Goal: Communication & Community: Answer question/provide support

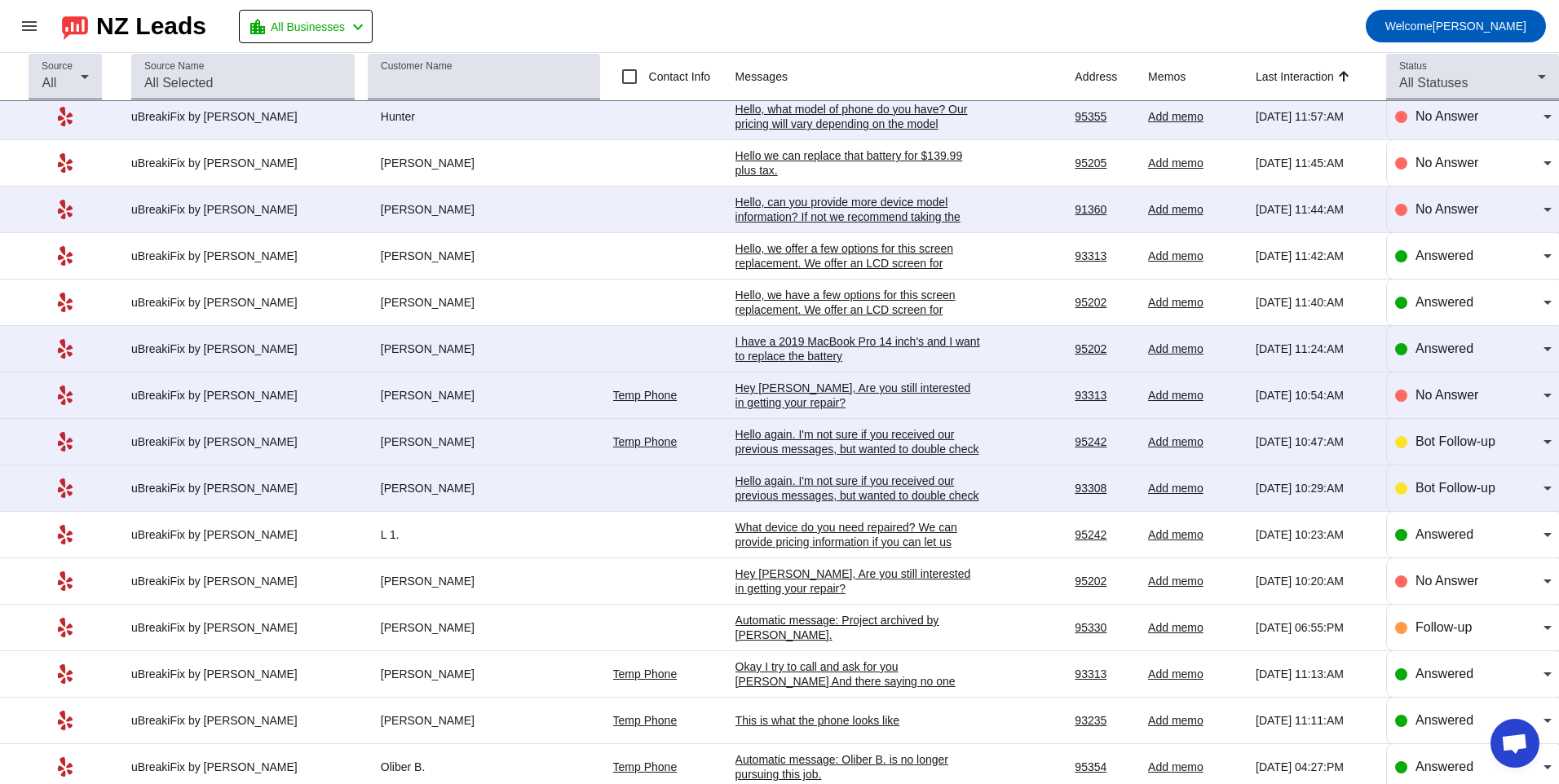
scroll to position [723, 0]
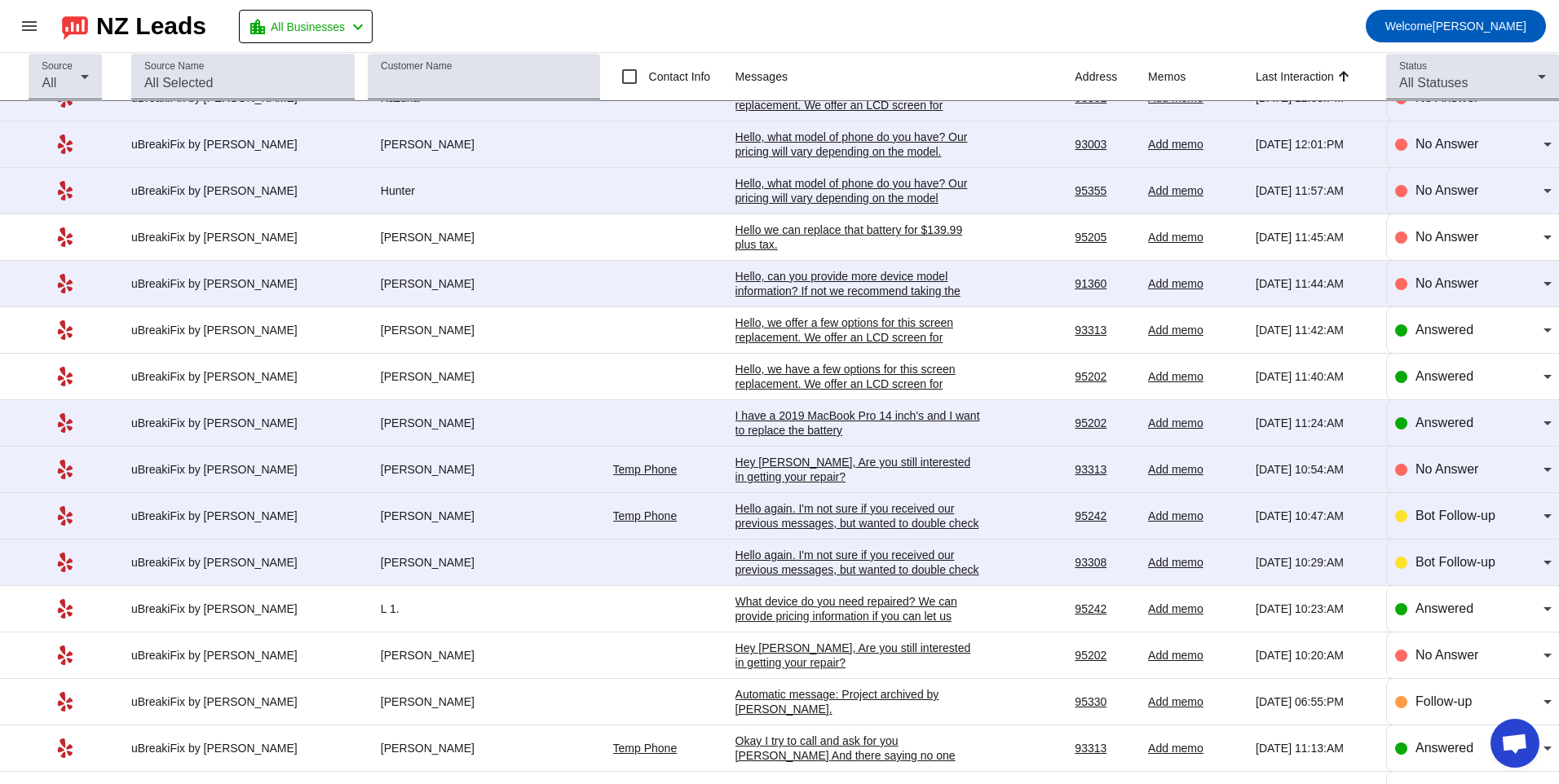
click at [828, 563] on div "Hello again. I'm not sure if you received our previous messages, but wanted to …" at bounding box center [857, 570] width 244 height 44
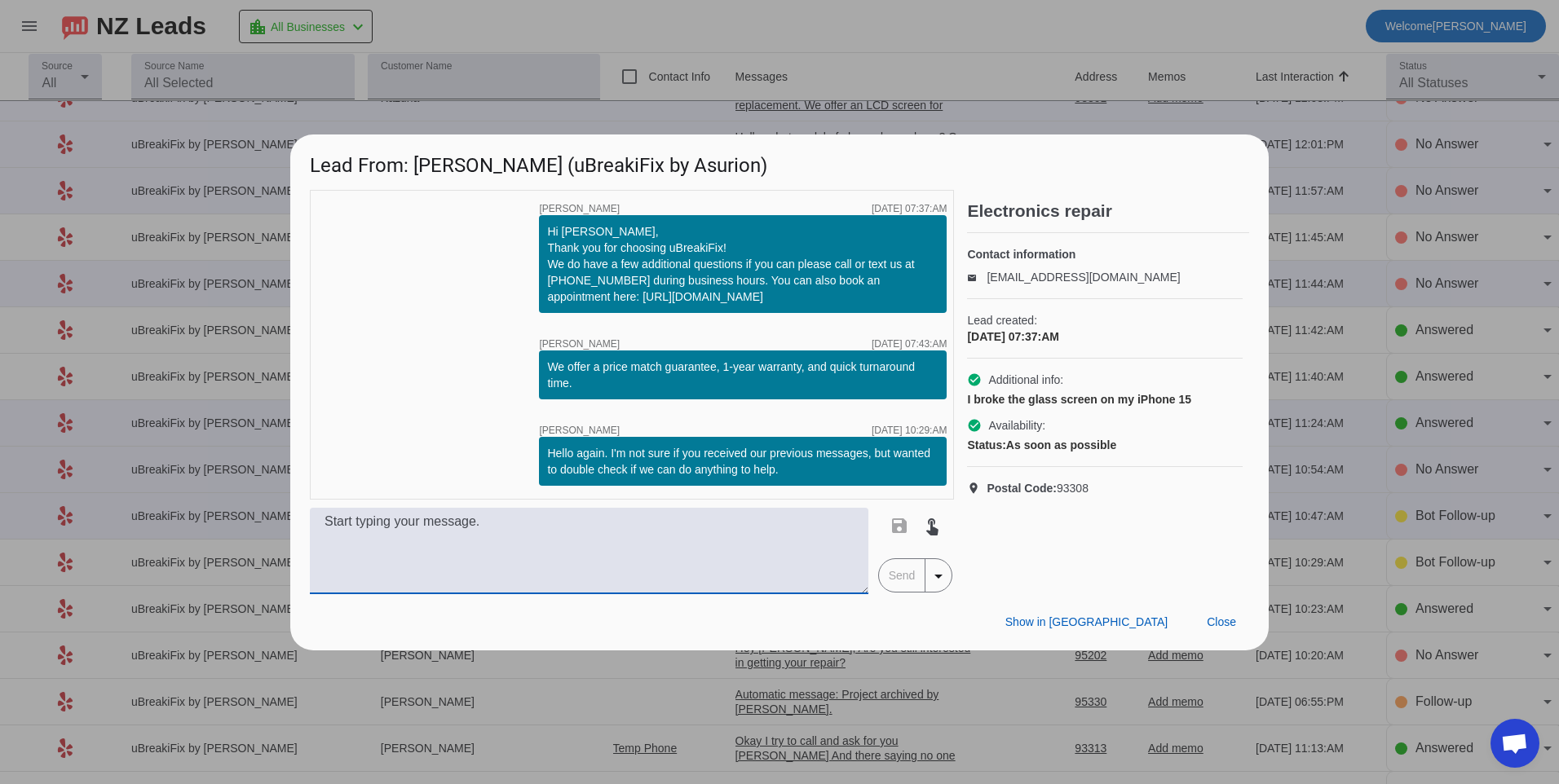
click at [828, 563] on textarea at bounding box center [590, 552] width 559 height 87
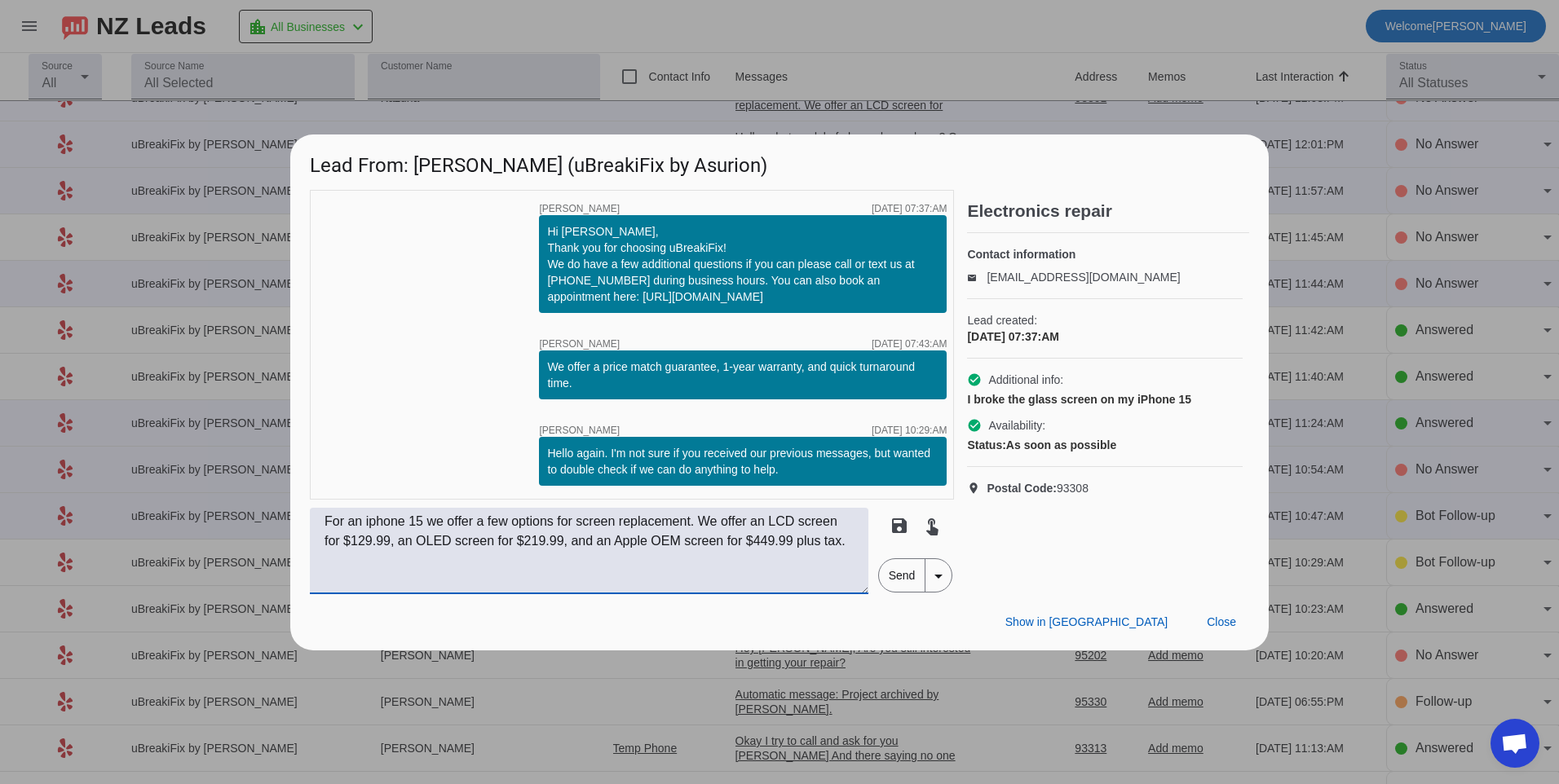
type textarea "For an iphone 15 we offer a few options for screen replacement. We offer an LCD…"
click at [890, 581] on span "Send" at bounding box center [902, 575] width 46 height 33
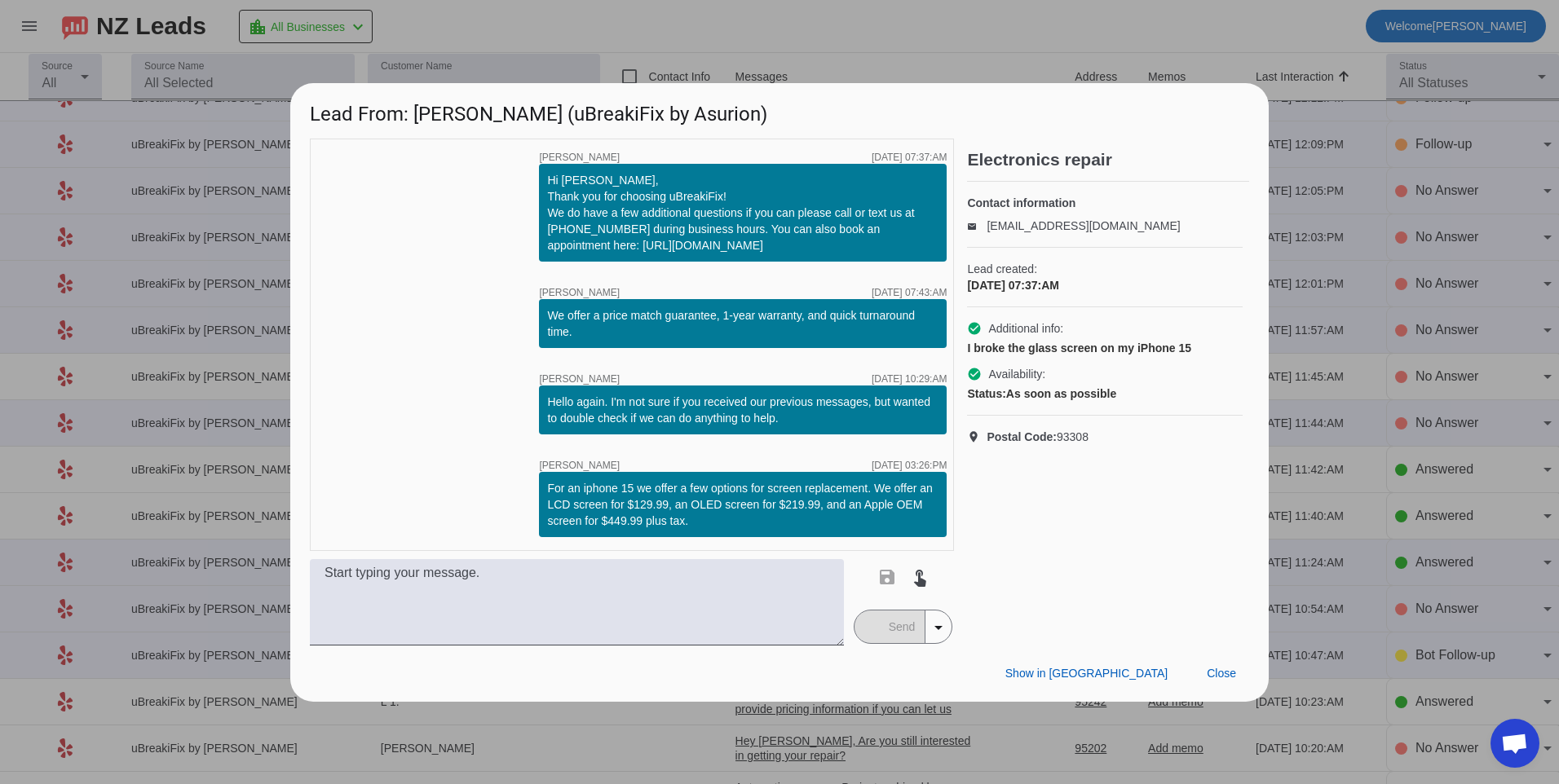
scroll to position [0, 0]
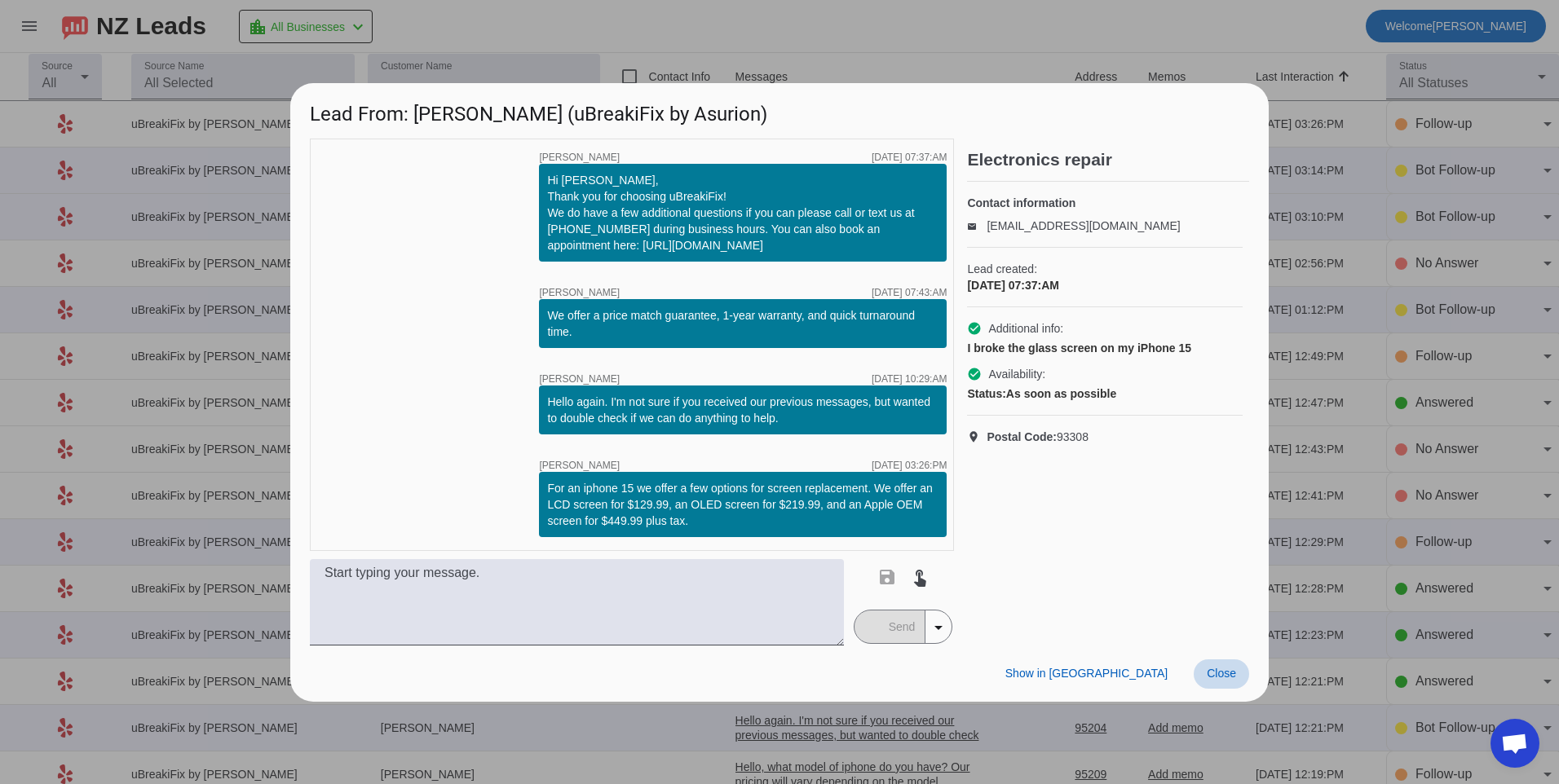
click at [1239, 666] on span at bounding box center [1221, 674] width 55 height 29
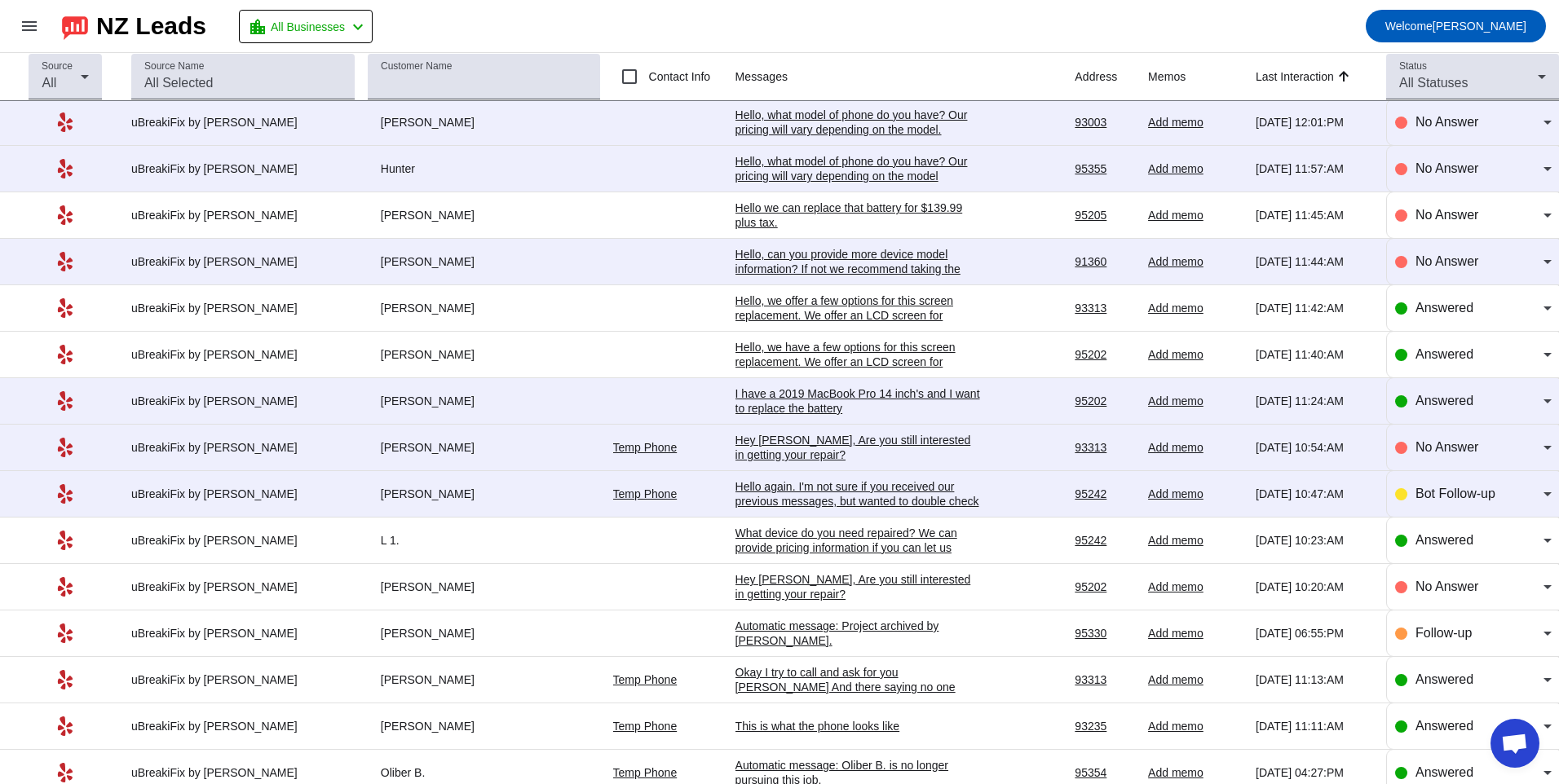
scroll to position [825, 0]
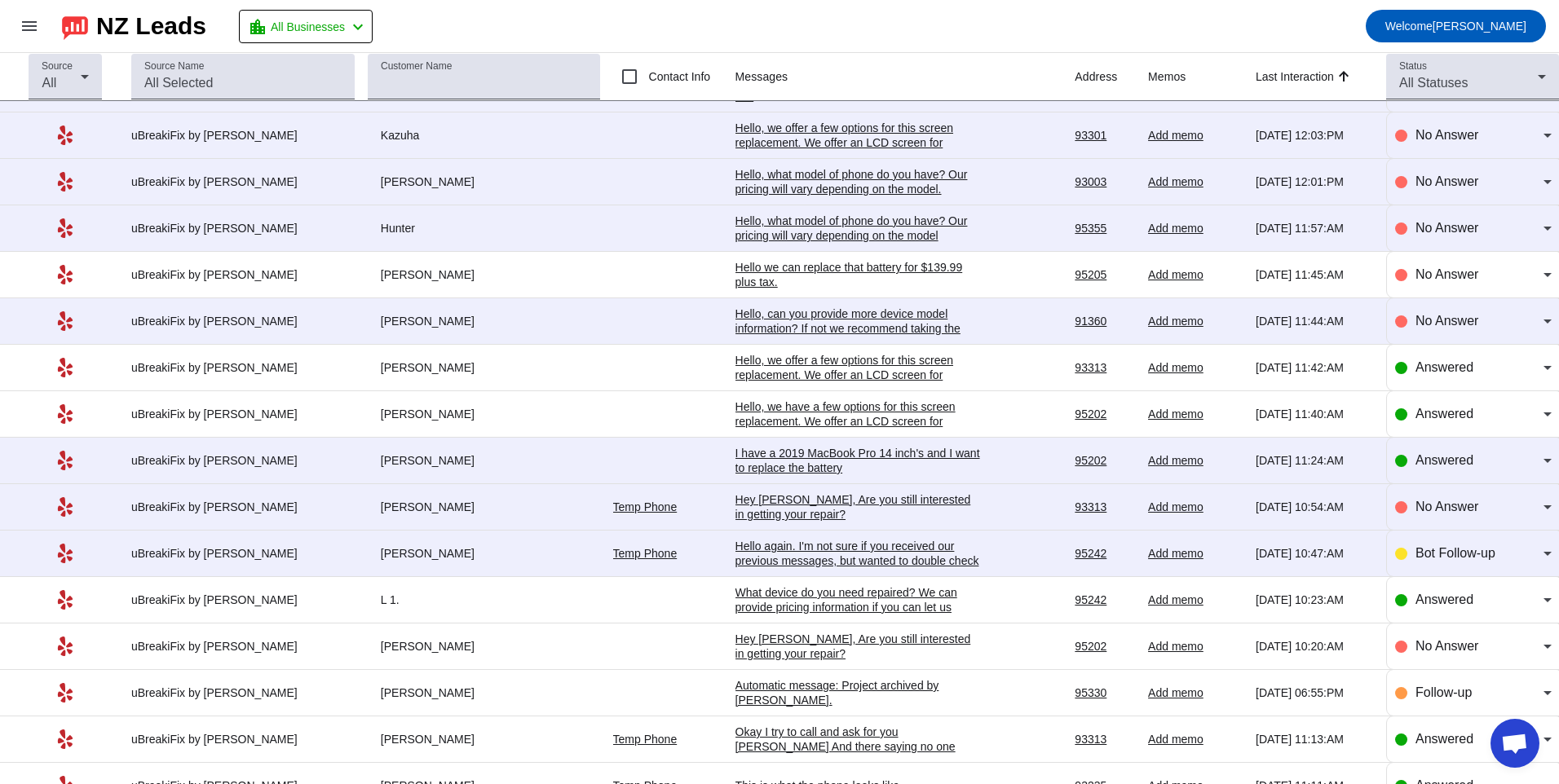
click at [805, 557] on div "Hello again. I'm not sure if you received our previous messages, but wanted to …" at bounding box center [857, 561] width 244 height 44
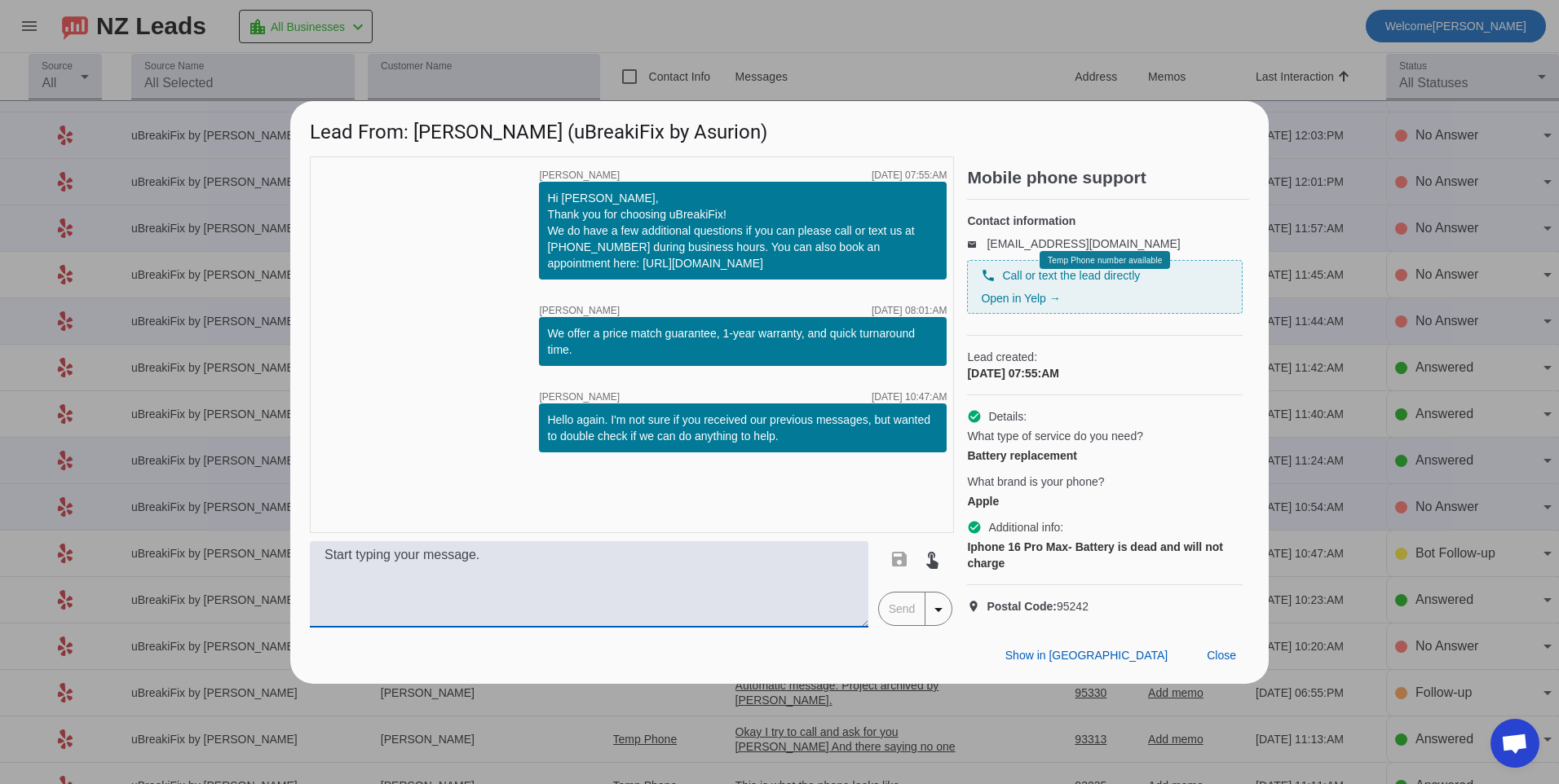
click at [805, 581] on textarea at bounding box center [590, 585] width 559 height 87
click at [567, 584] on textarea at bounding box center [590, 585] width 559 height 87
type textarea "h"
type textarea "Hello, is this"
click at [1238, 671] on span at bounding box center [1221, 656] width 55 height 29
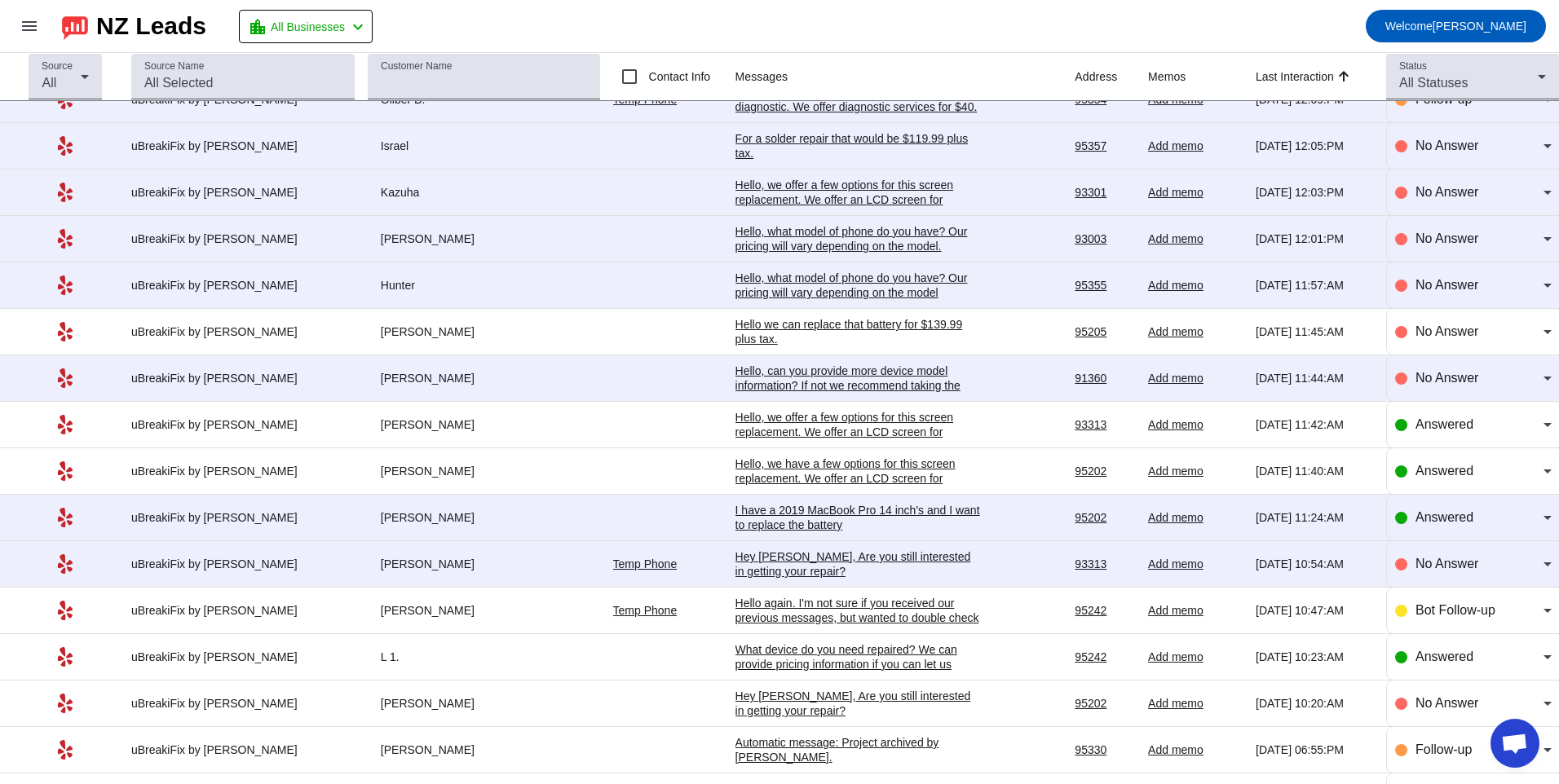
scroll to position [733, 0]
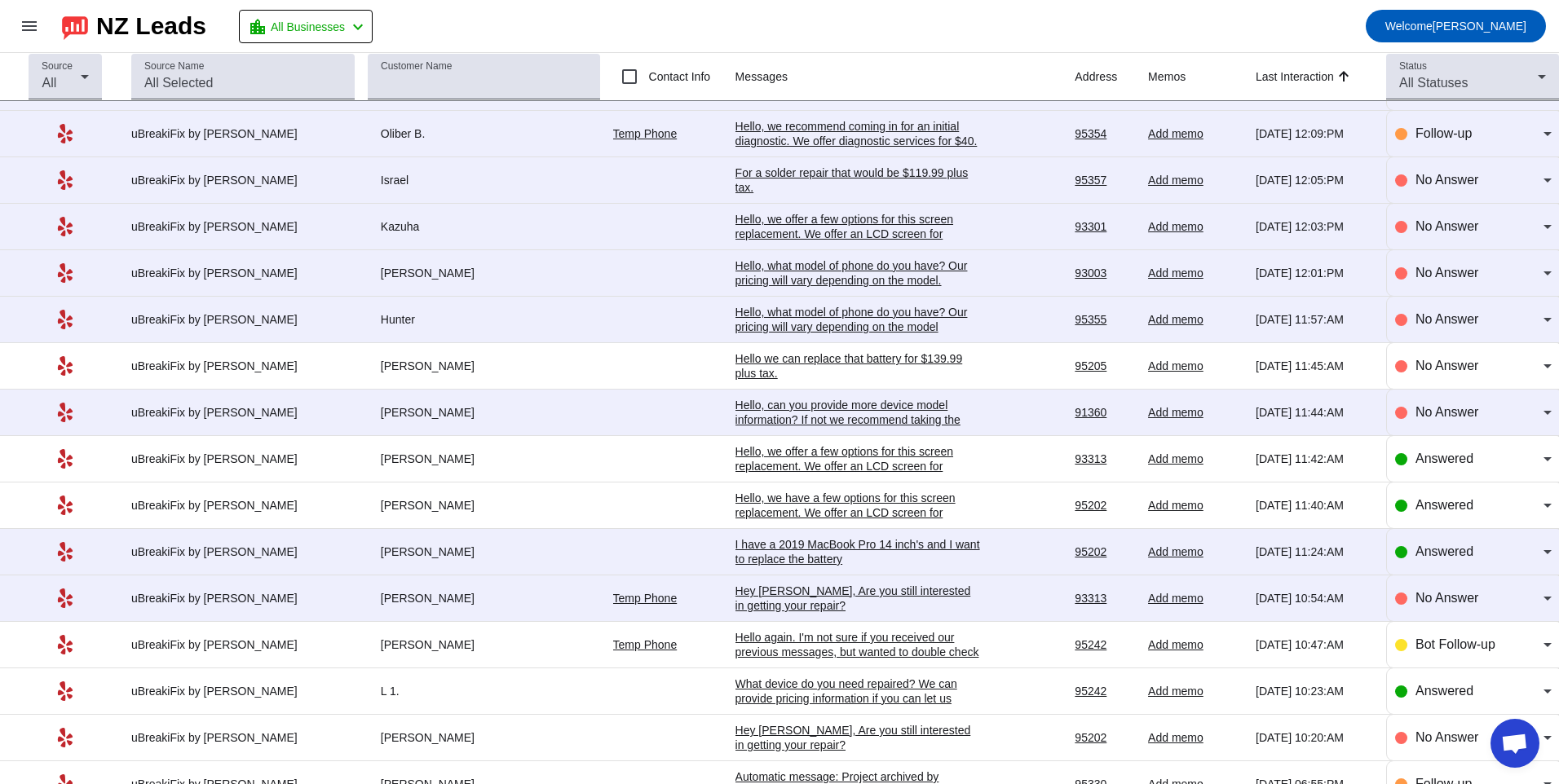
click at [773, 596] on div "Hey [PERSON_NAME], Are you still interested in getting your repair?​" at bounding box center [857, 599] width 244 height 29
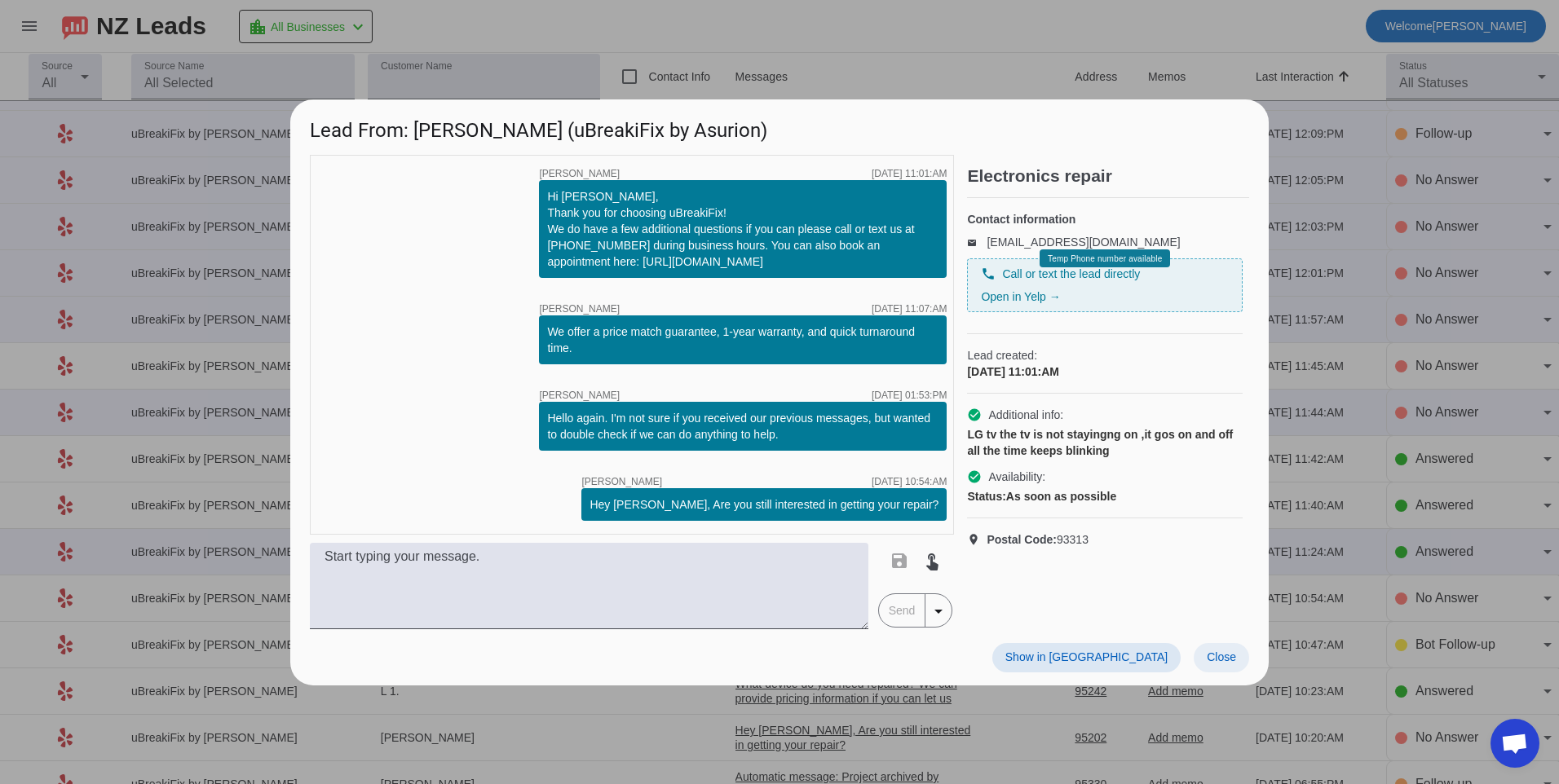
click at [1217, 669] on span at bounding box center [1221, 657] width 55 height 29
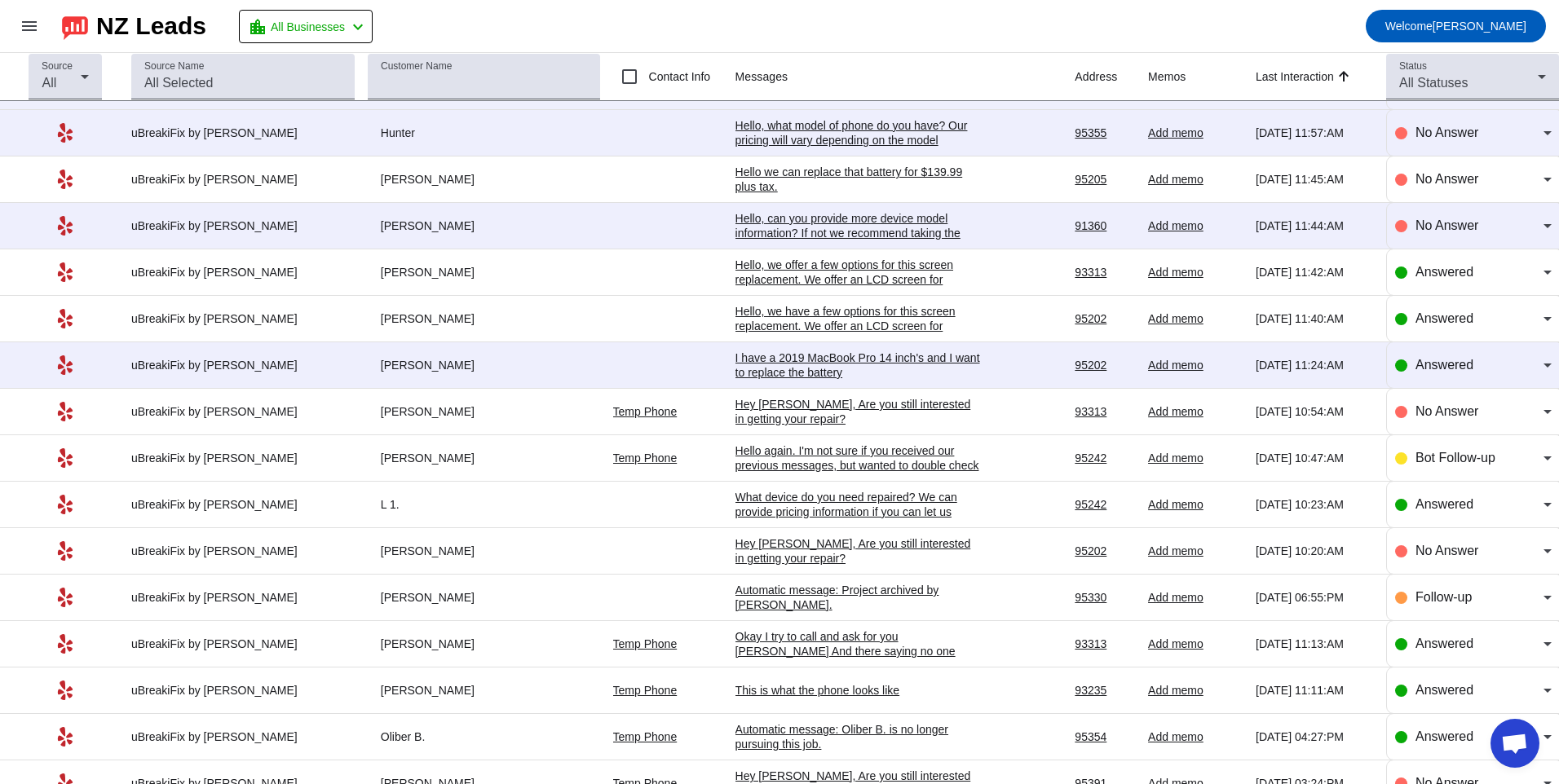
scroll to position [897, 0]
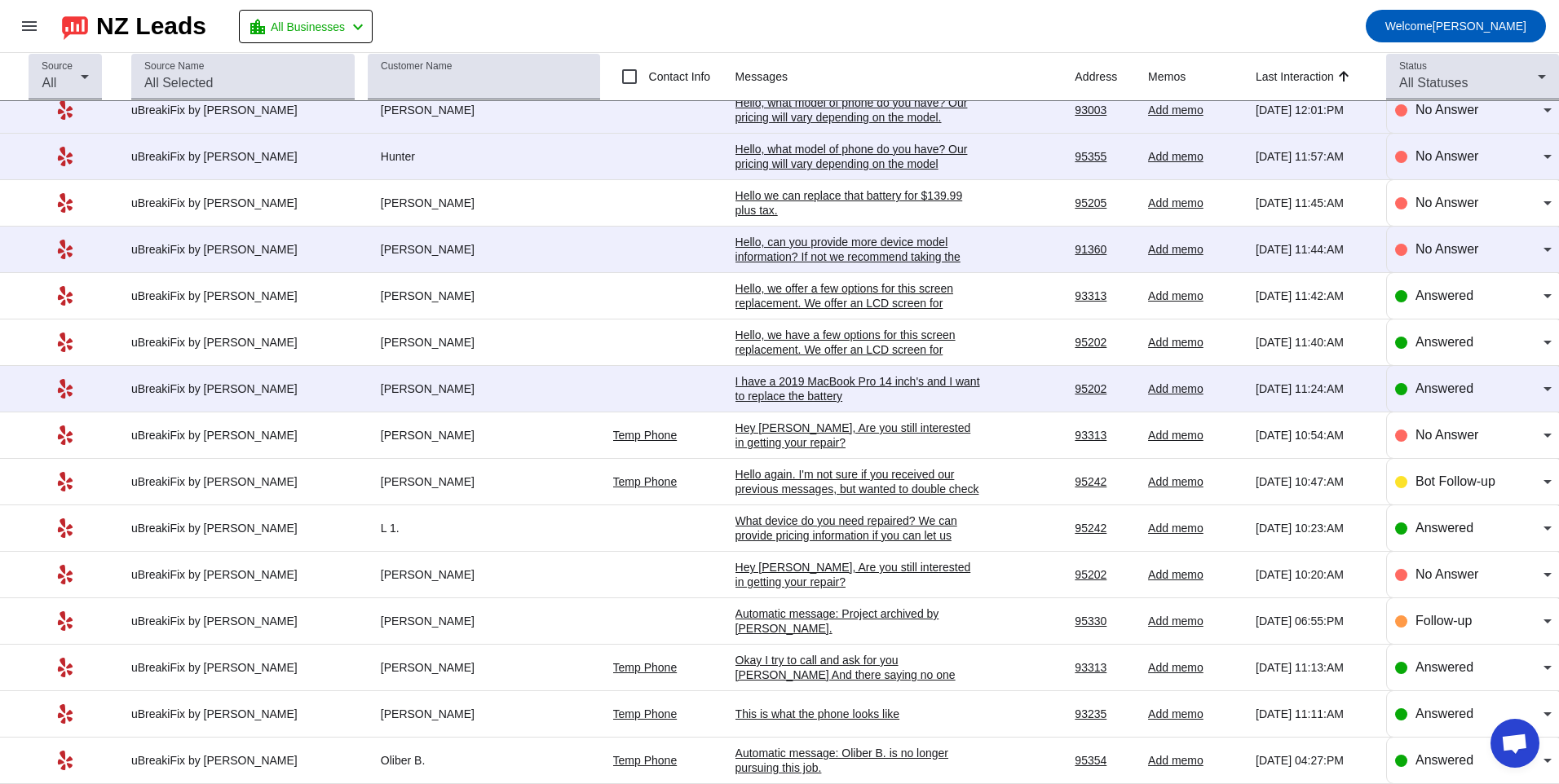
click at [816, 391] on div "I have a 2019 MacBook Pro 14 inch's and I want to replace the battery" at bounding box center [857, 389] width 244 height 29
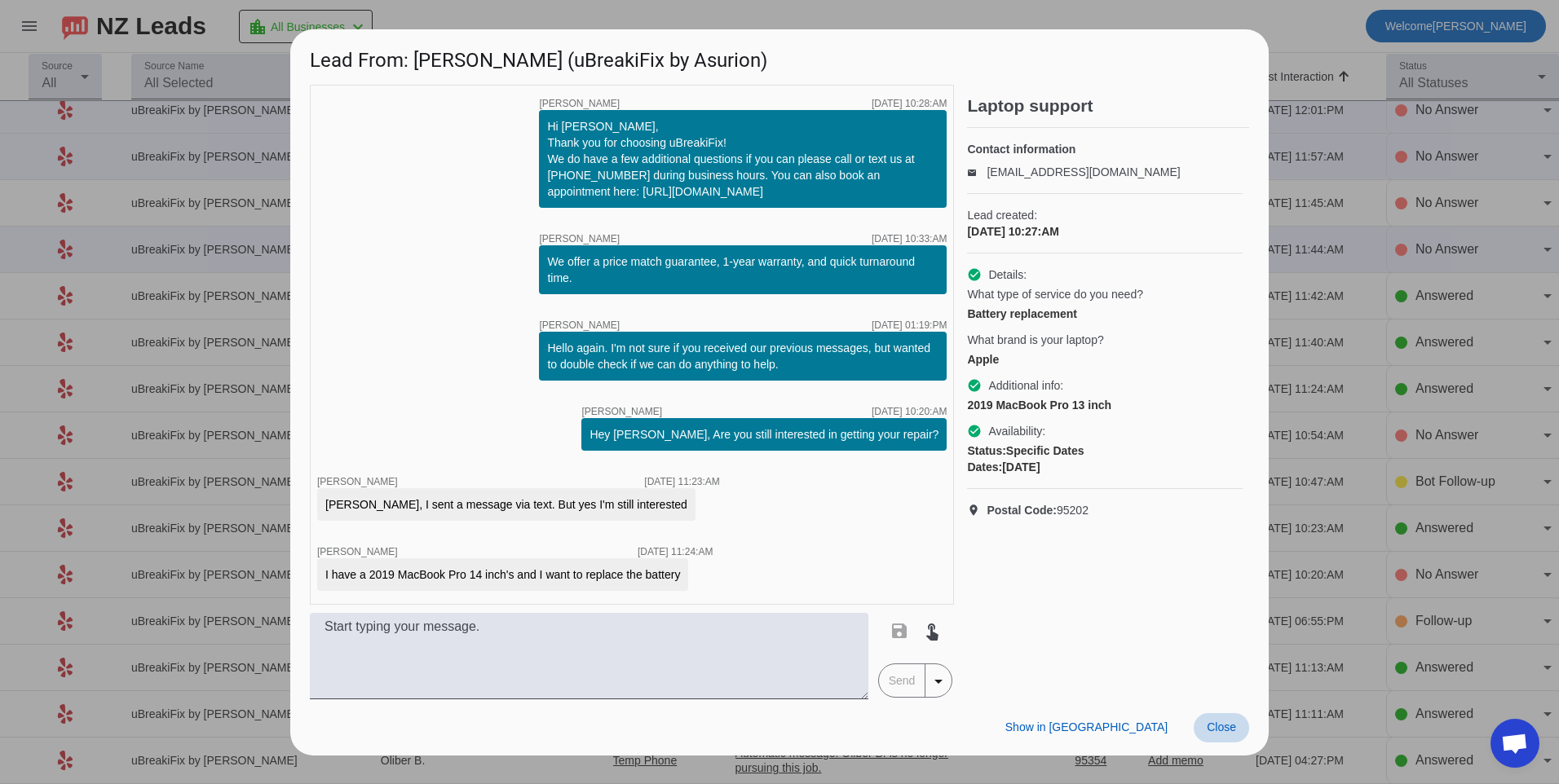
click at [1211, 726] on span "Close" at bounding box center [1221, 727] width 29 height 13
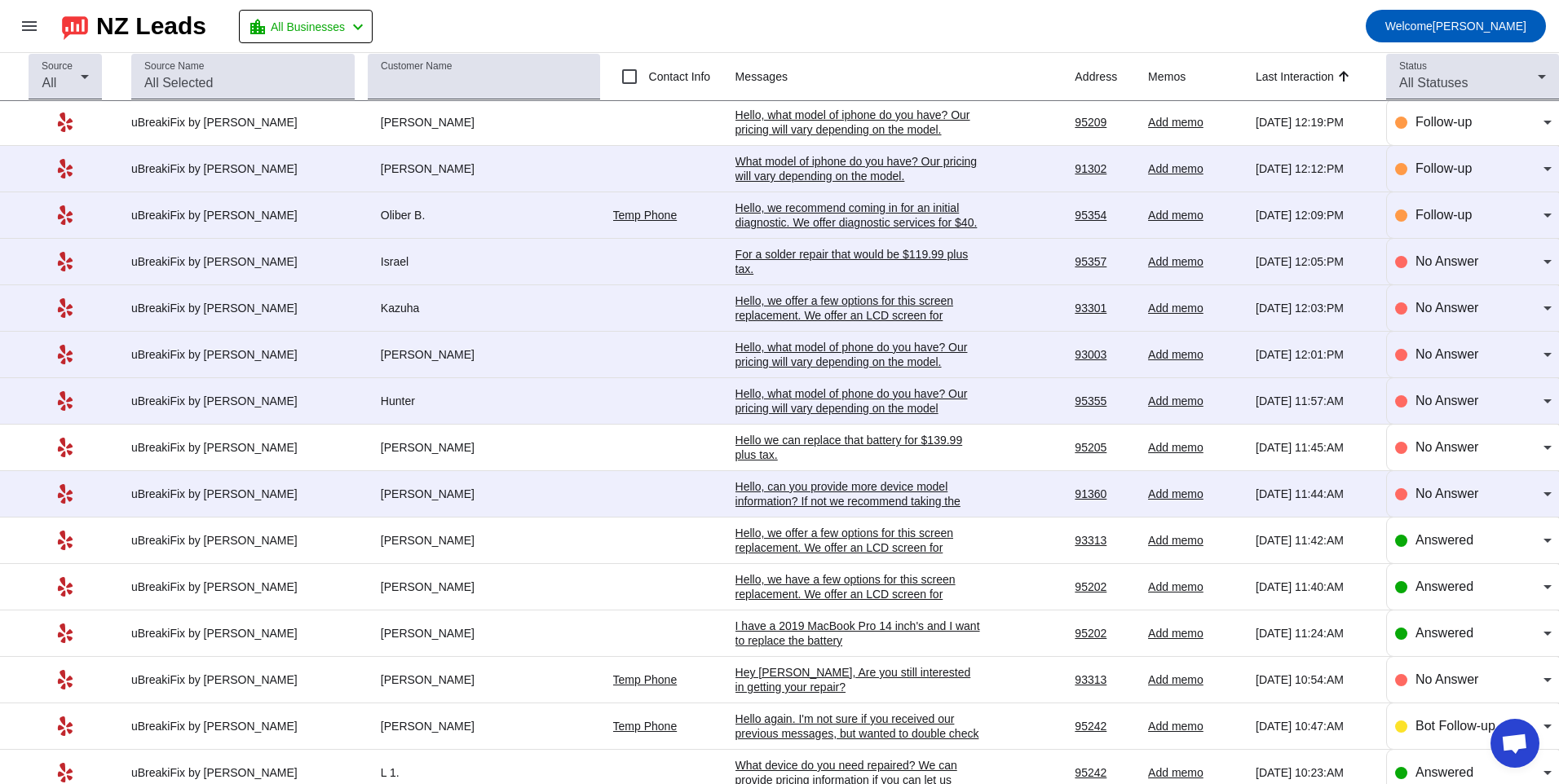
scroll to position [571, 0]
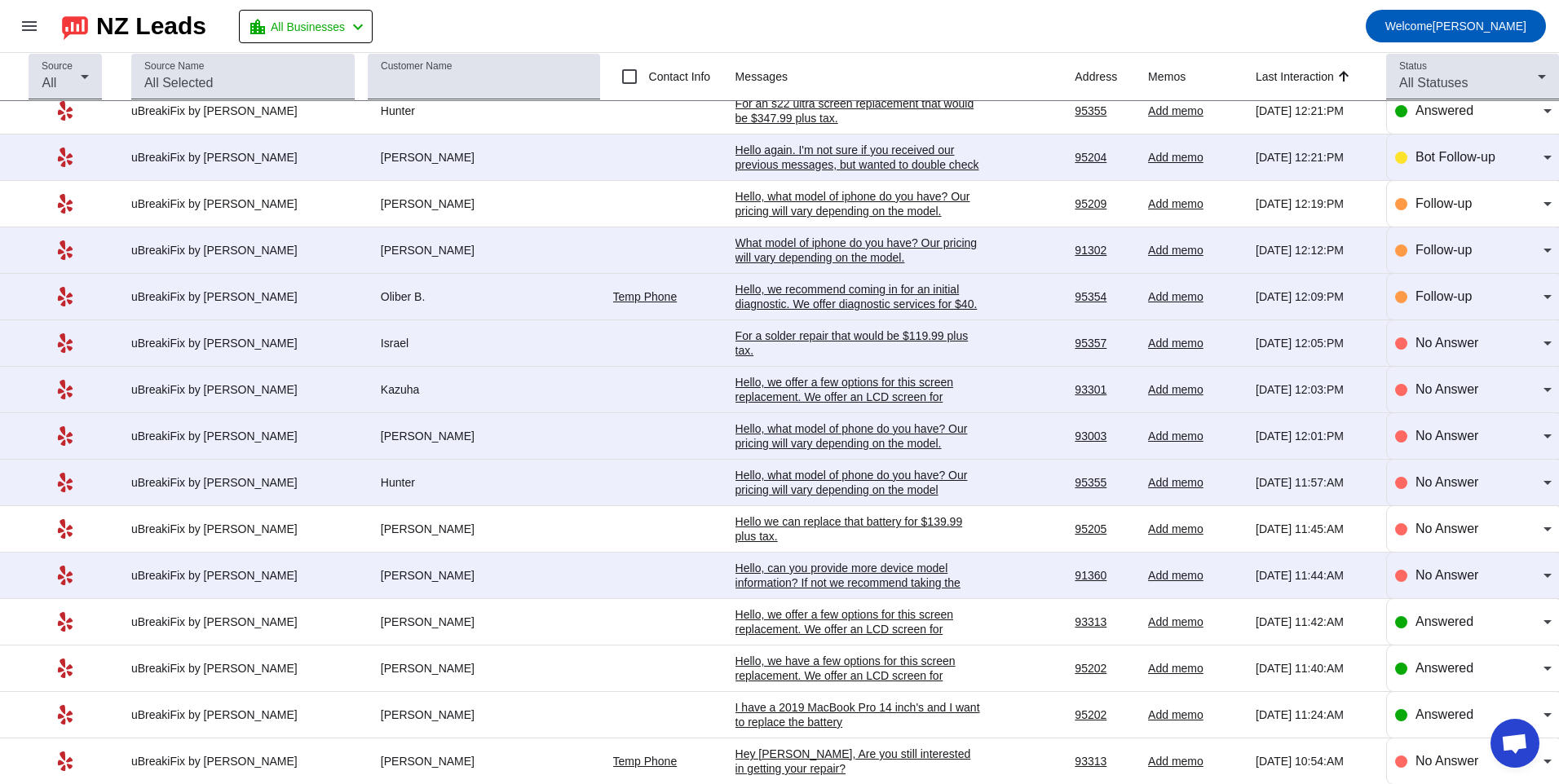
click at [906, 479] on div "Hello, what model of phone do you have? Our pricing will vary depending on the …" at bounding box center [857, 482] width 244 height 29
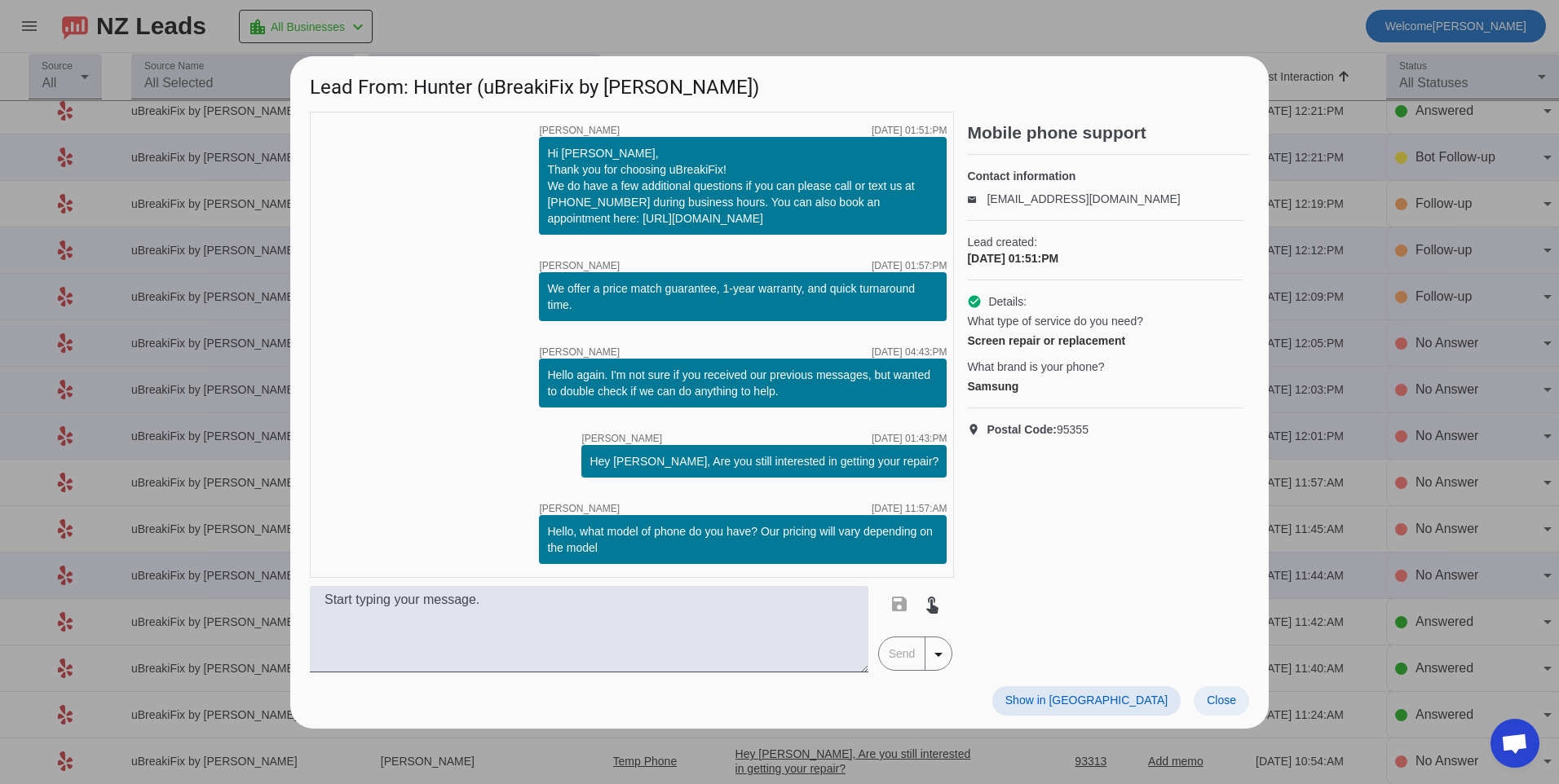
click at [1214, 692] on span at bounding box center [1221, 701] width 55 height 29
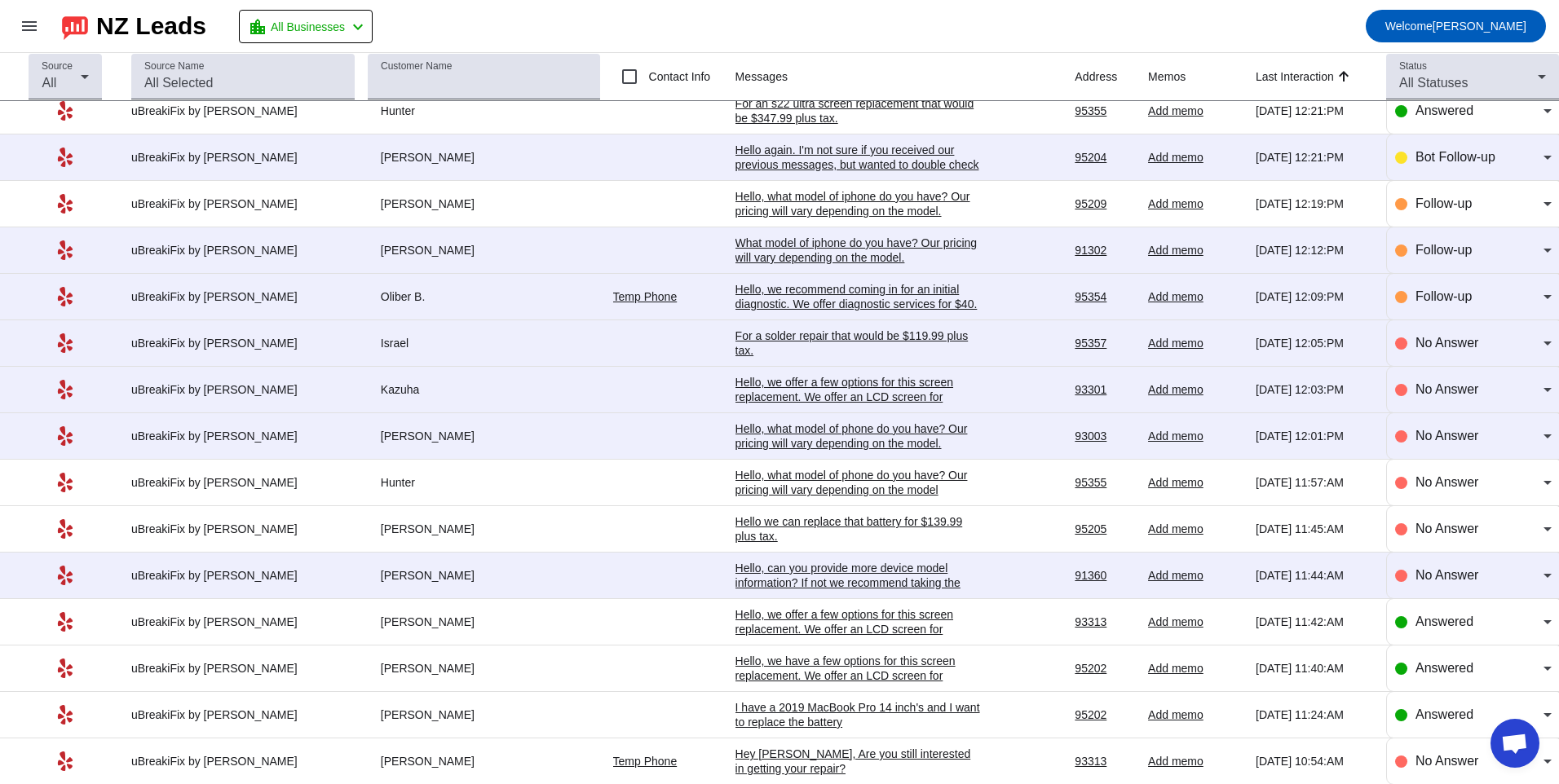
click at [782, 401] on div "Hello, we offer a few options for this screen replacement. We offer an LCD scre…" at bounding box center [857, 404] width 244 height 59
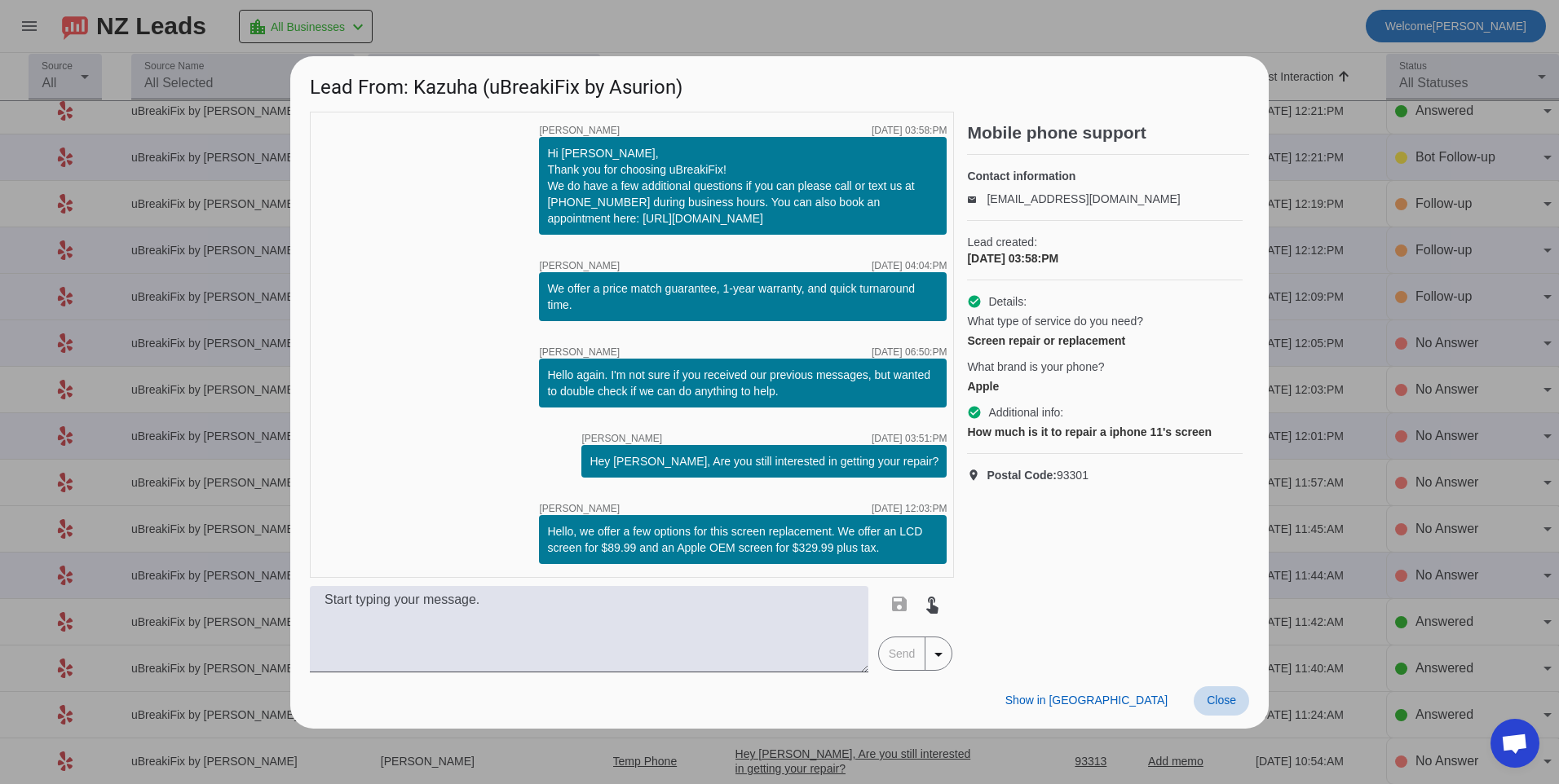
click at [1214, 700] on span "Close" at bounding box center [1221, 700] width 29 height 13
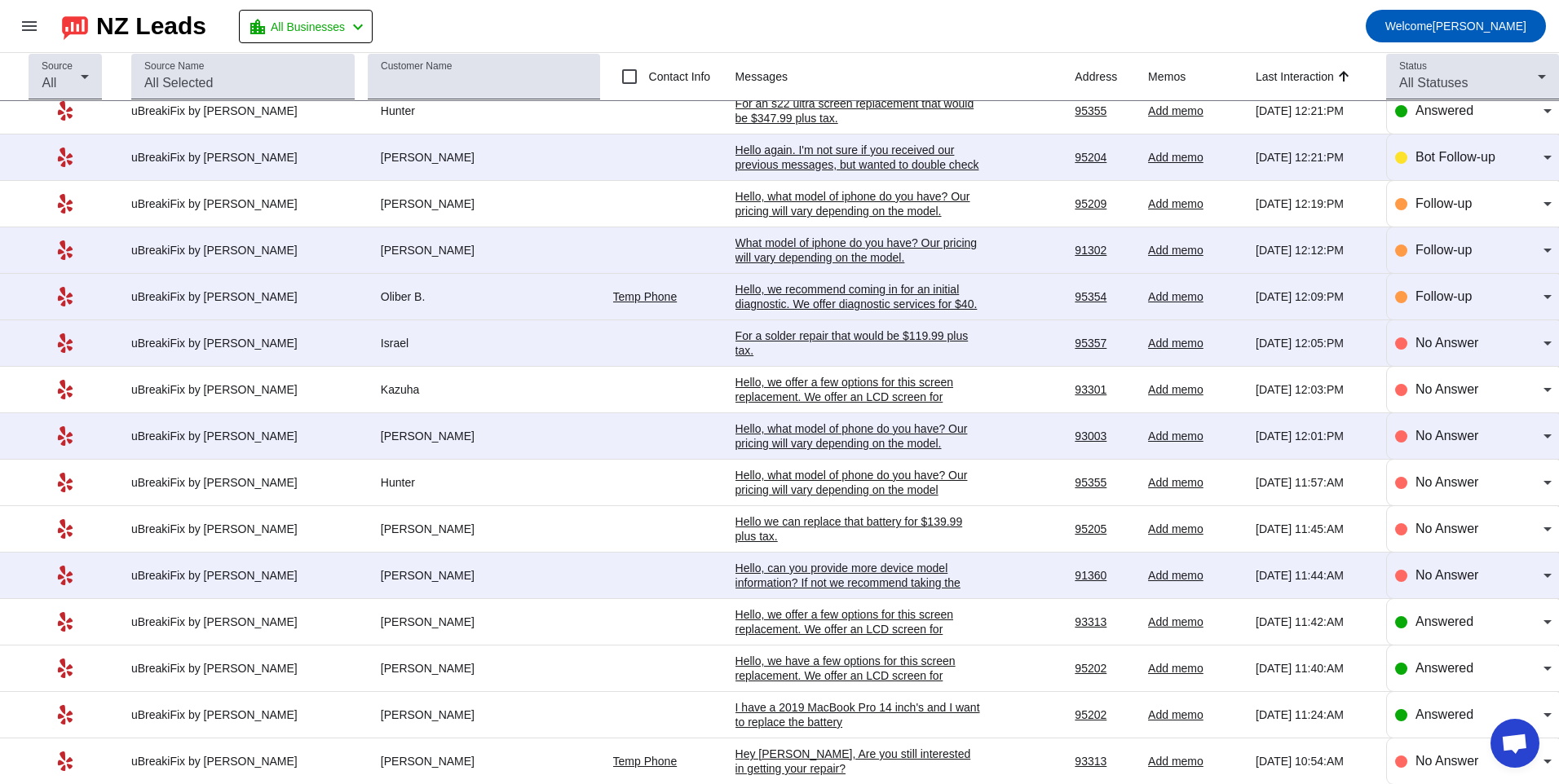
click at [771, 445] on div "Hello, what model of phone do you have? Our pricing will vary depending on the …" at bounding box center [857, 436] width 244 height 29
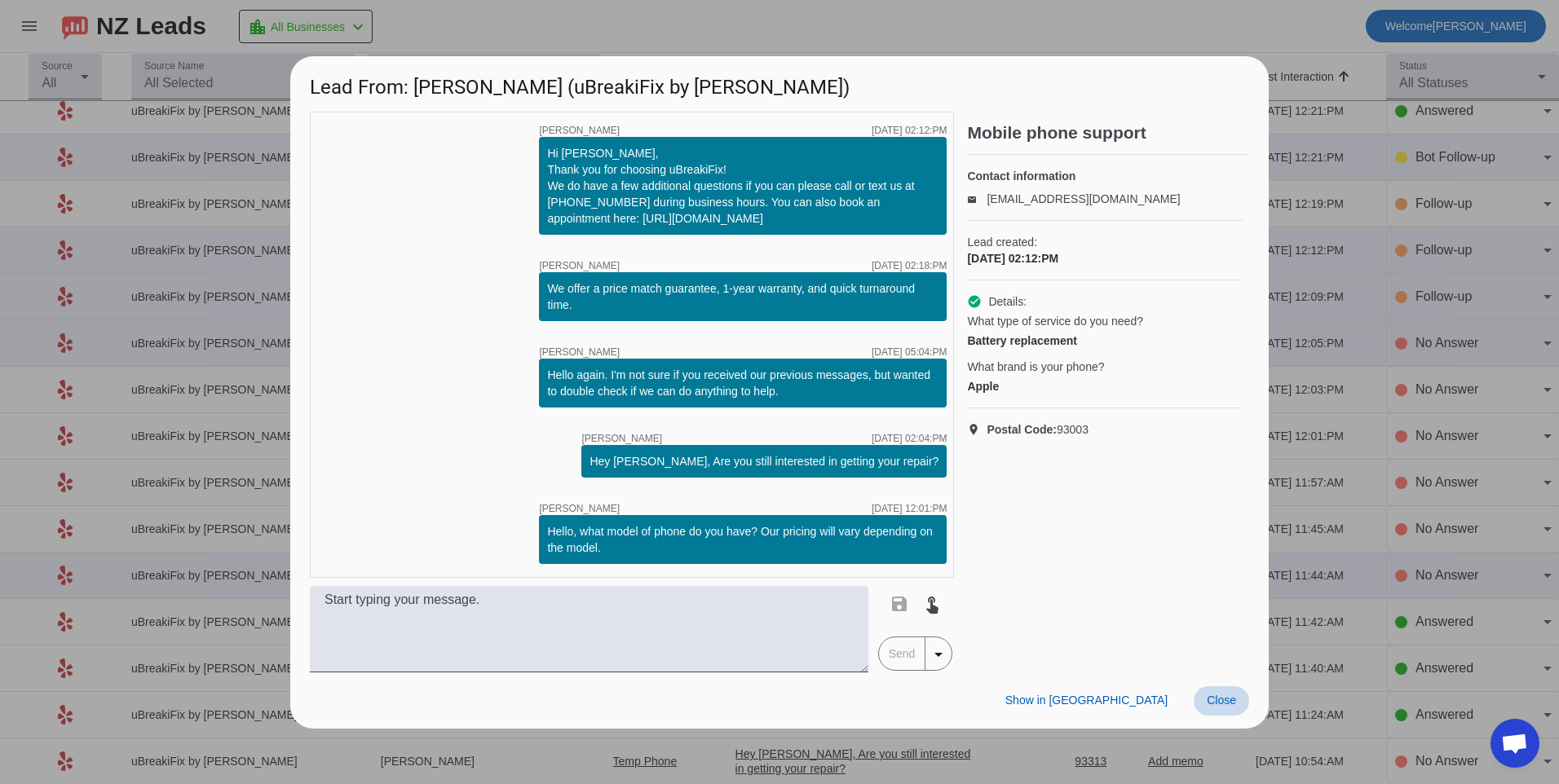
click at [1219, 715] on span at bounding box center [1221, 701] width 55 height 29
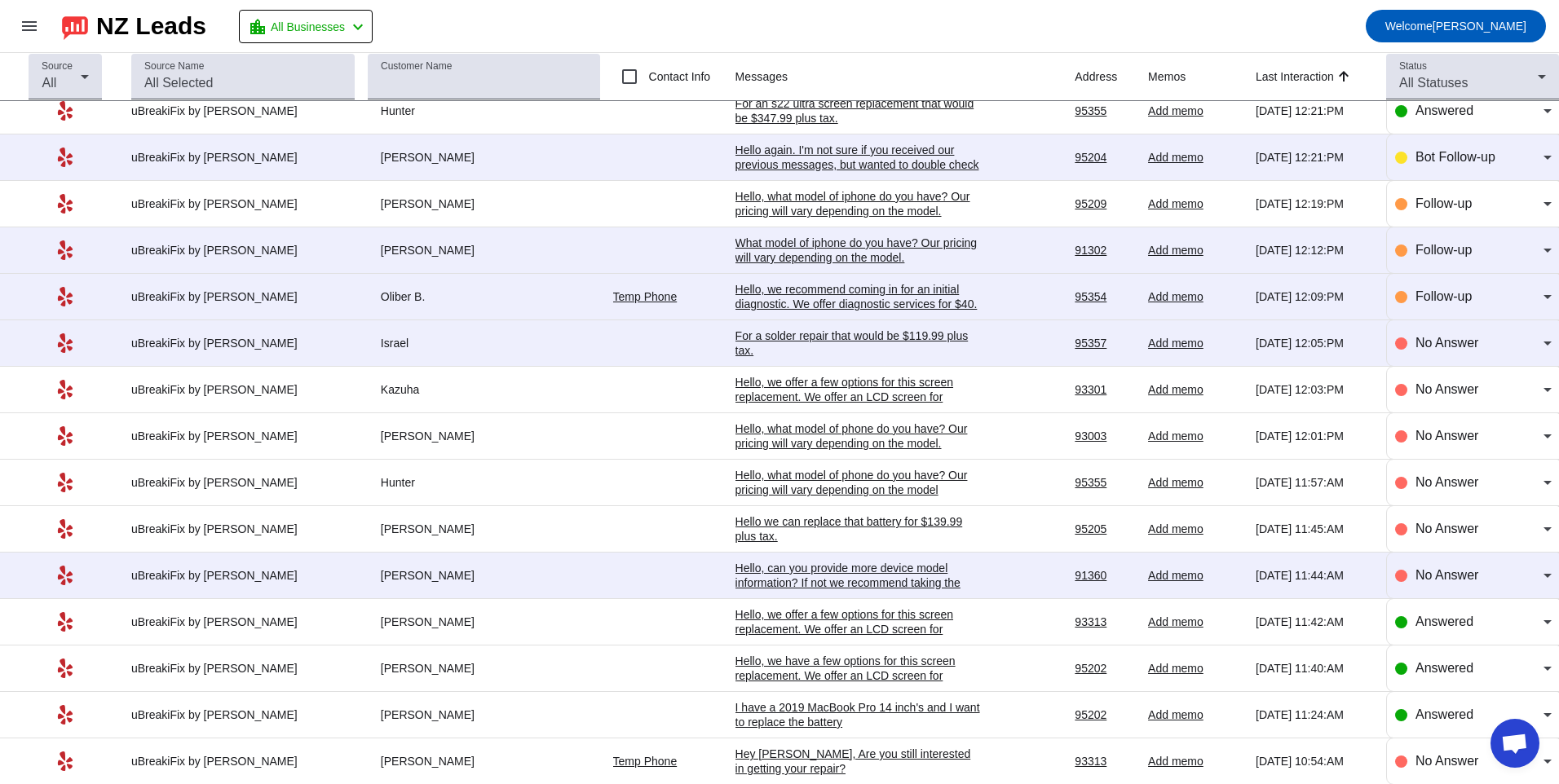
click at [815, 320] on td "For a solder repair that would be $119.99 plus tax. [DATE] 12:05:PM" at bounding box center [905, 343] width 340 height 46
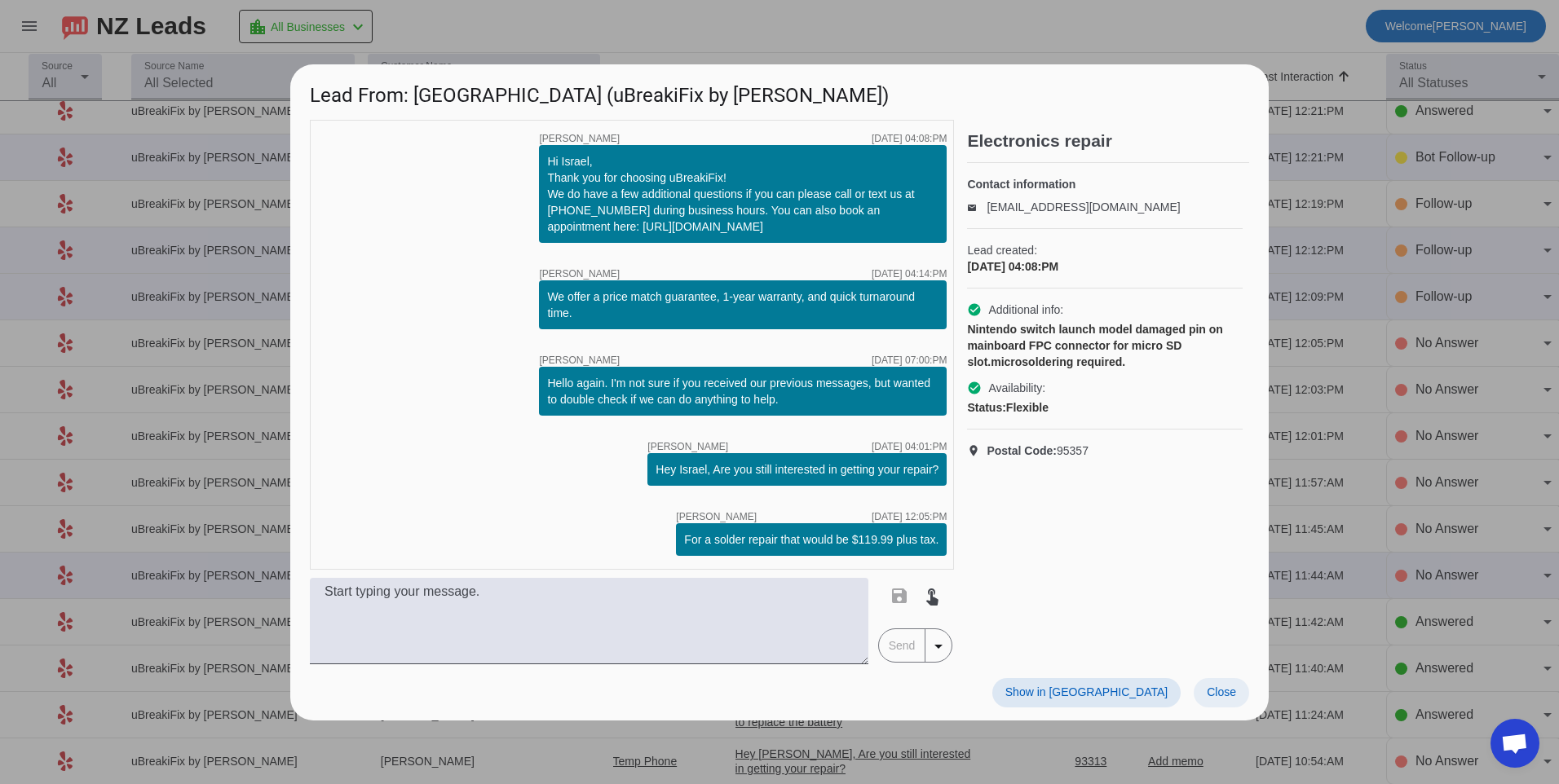
click at [1219, 687] on span "Close" at bounding box center [1221, 692] width 29 height 13
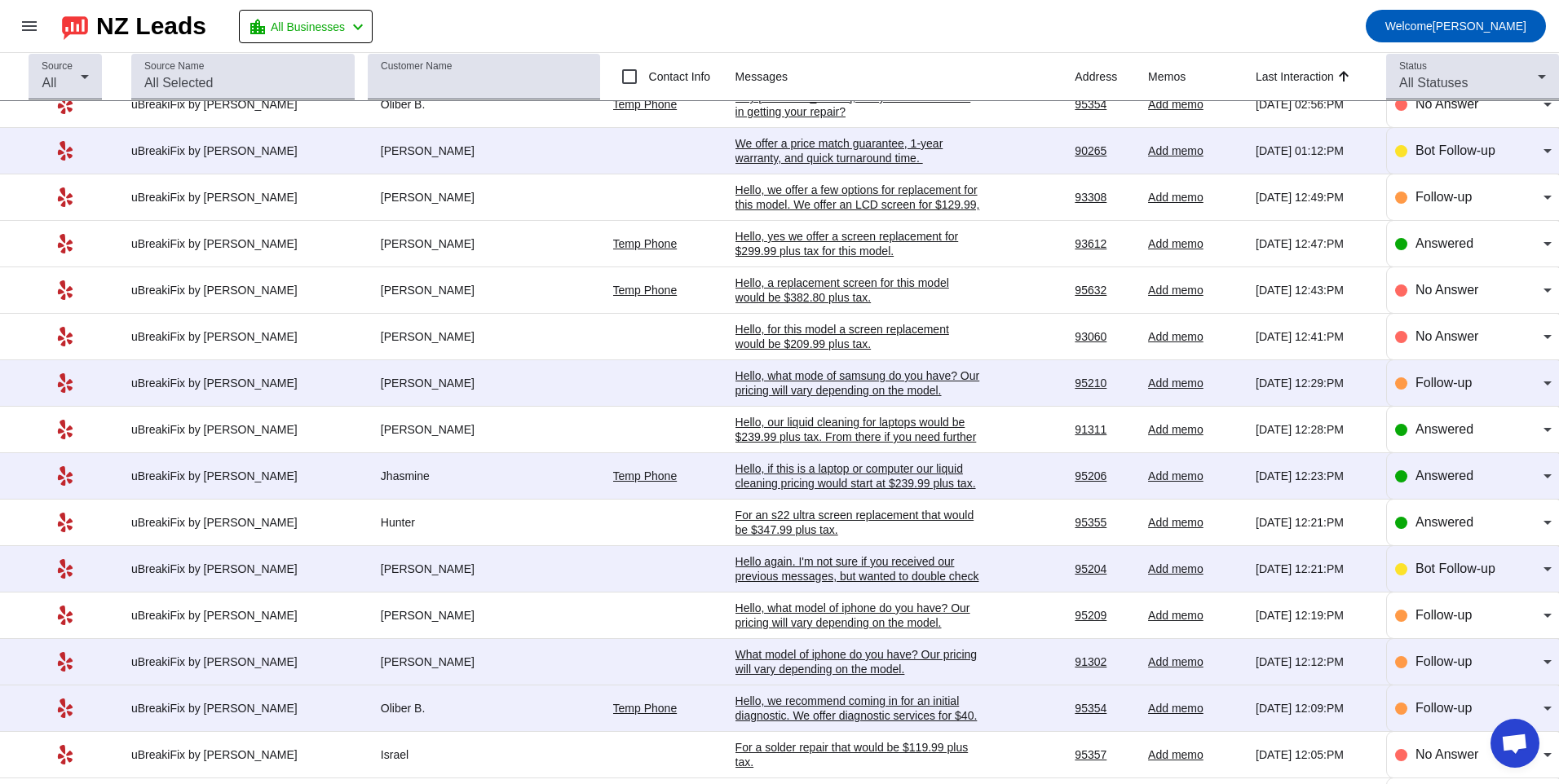
scroll to position [489, 0]
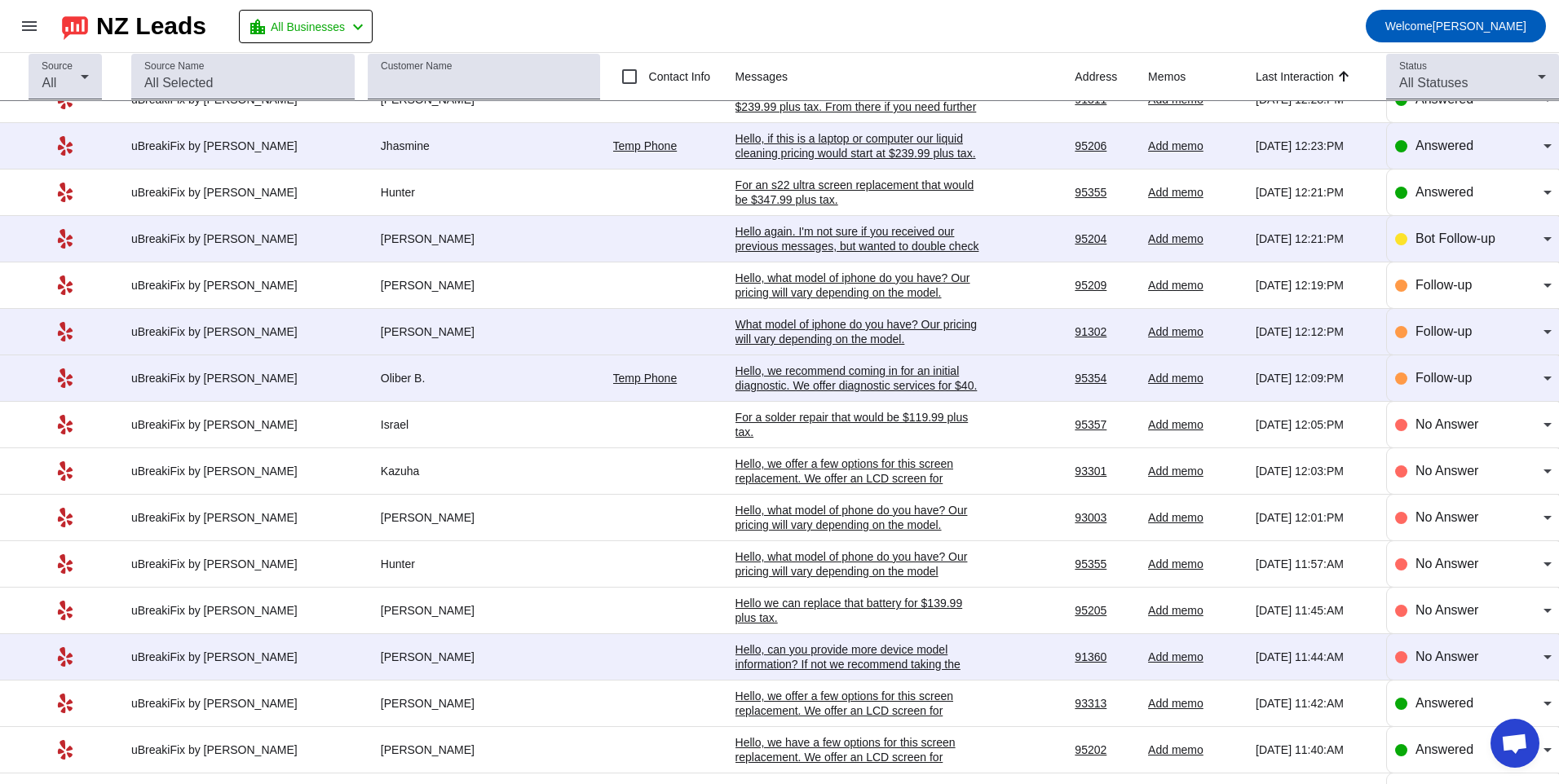
click at [849, 372] on div "Hello, we recommend coming in for an initial diagnostic. We offer diagnostic se…" at bounding box center [857, 400] width 244 height 73
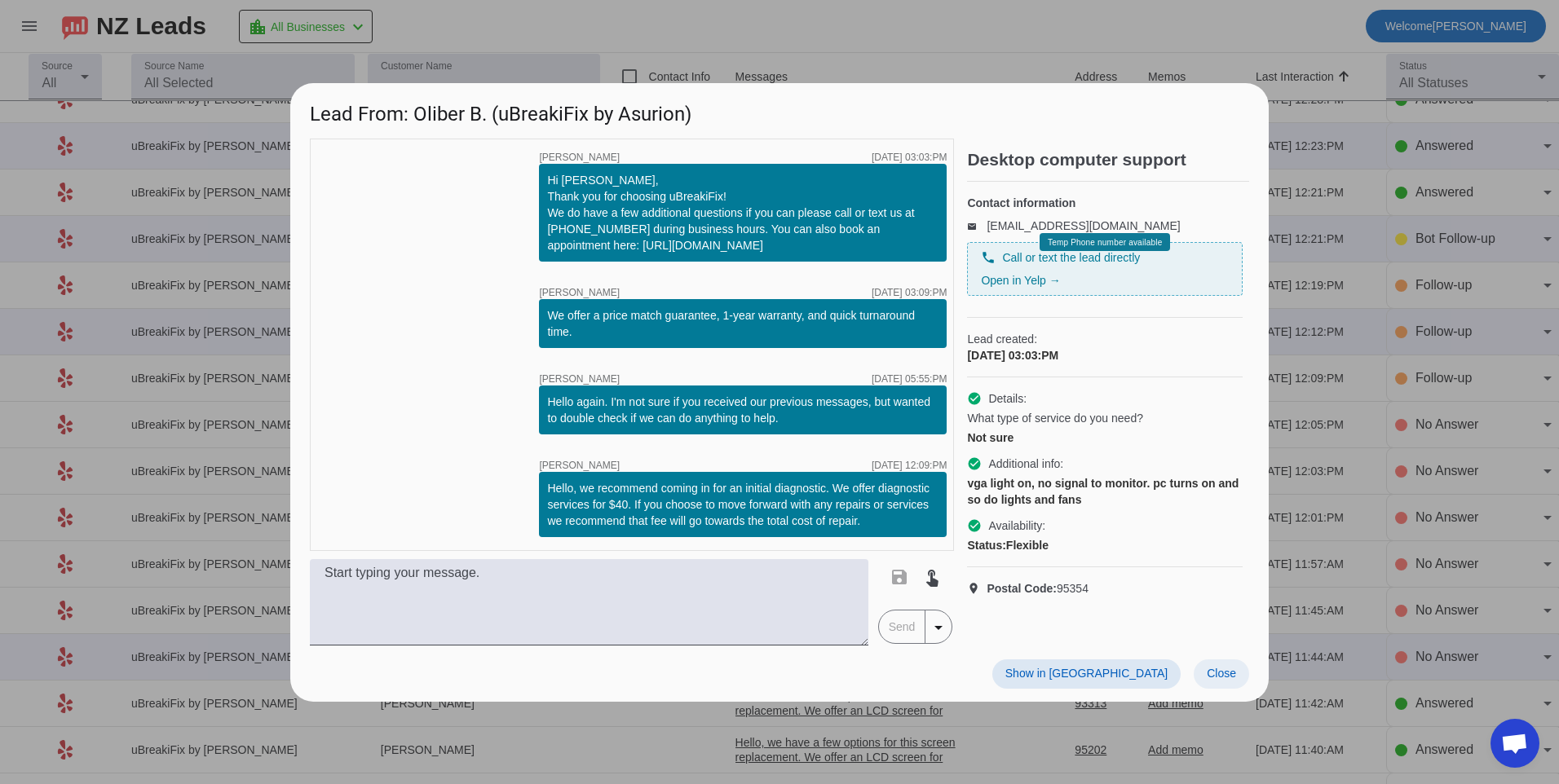
click at [1230, 666] on span "Close" at bounding box center [1221, 673] width 29 height 13
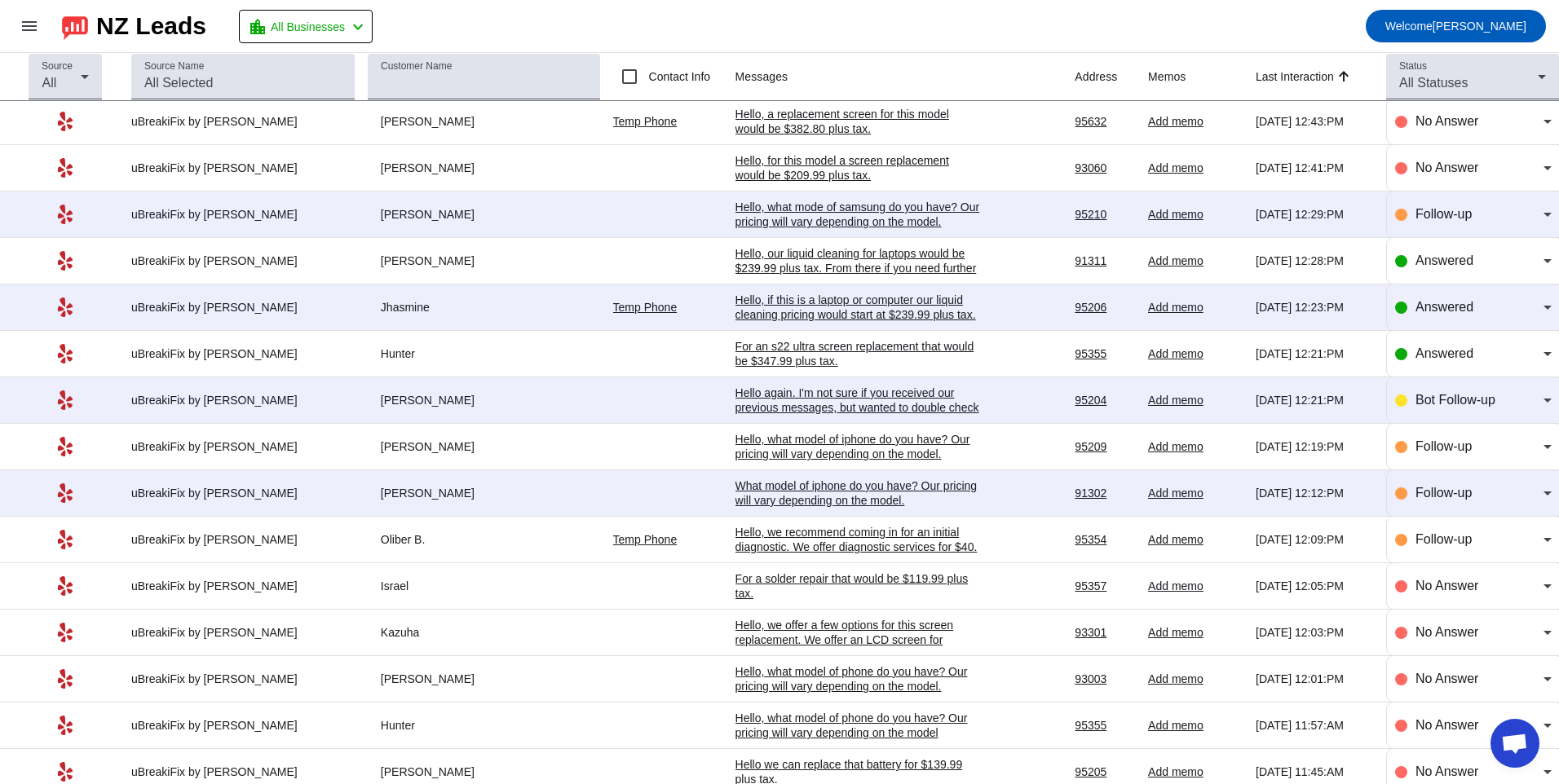
scroll to position [326, 0]
click at [827, 503] on div "What model of iphone do you have? Our pricing will vary depending on the model." at bounding box center [857, 495] width 244 height 29
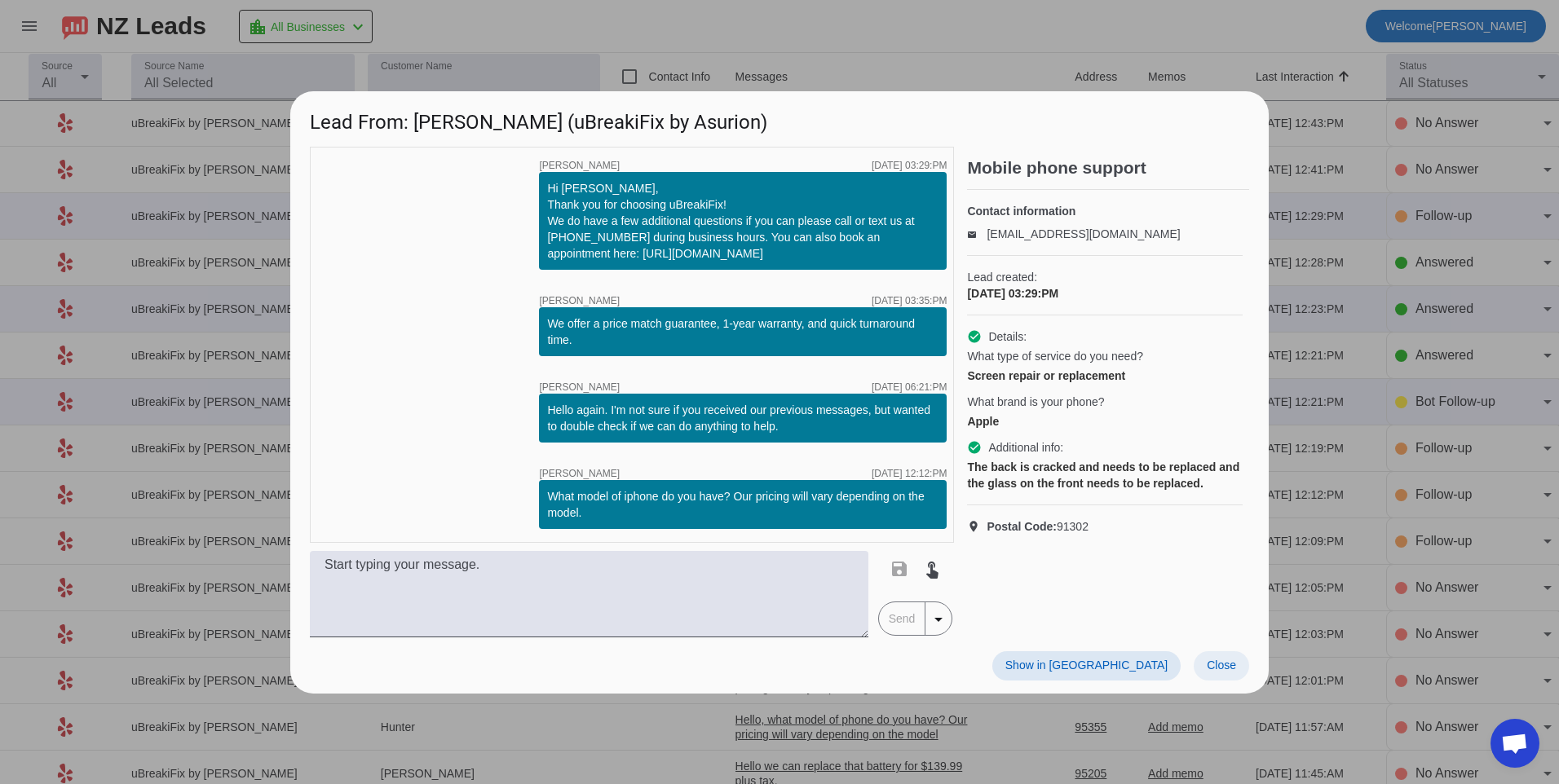
click at [1214, 669] on span "Close" at bounding box center [1221, 665] width 29 height 13
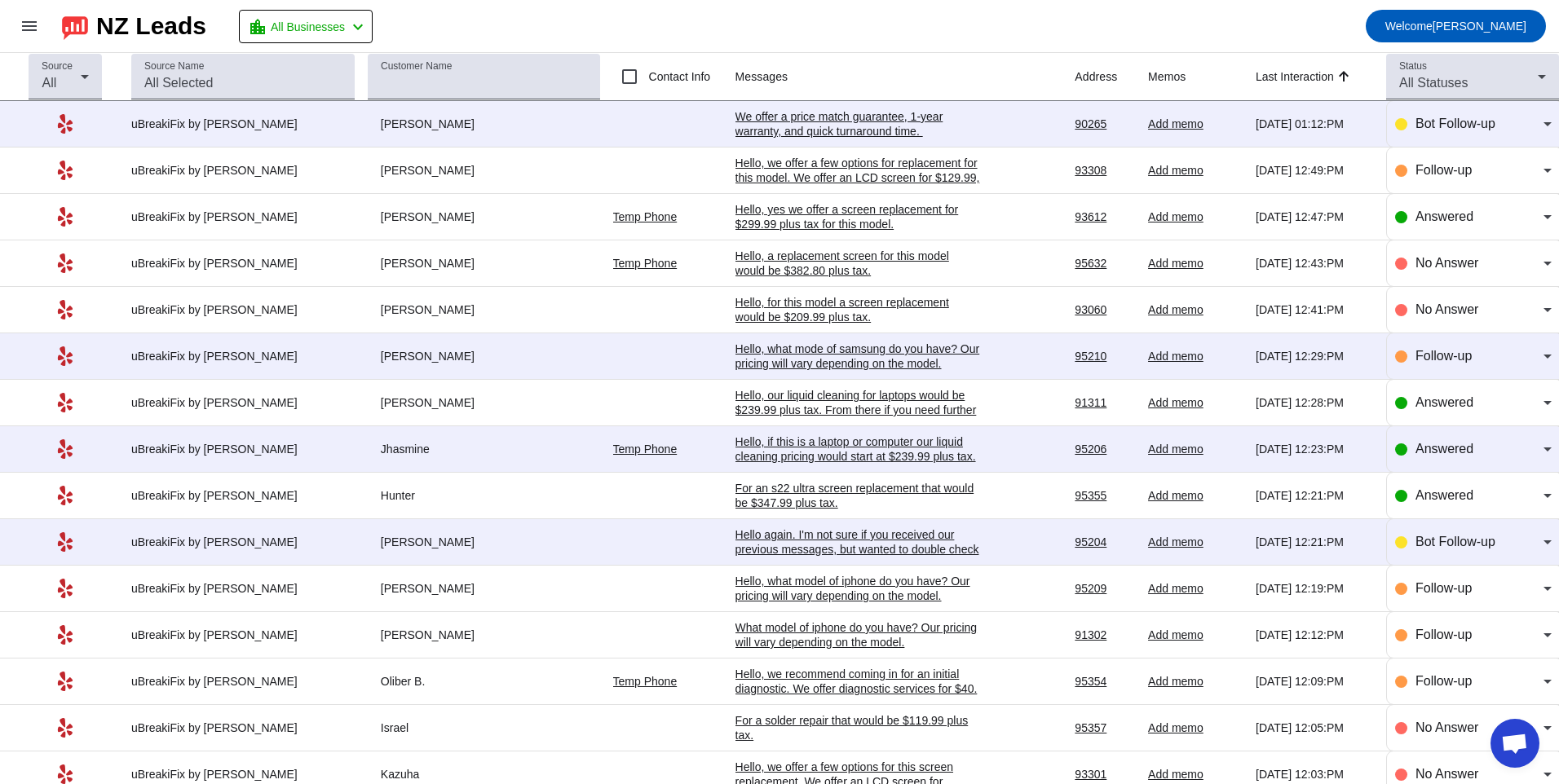
scroll to position [81, 0]
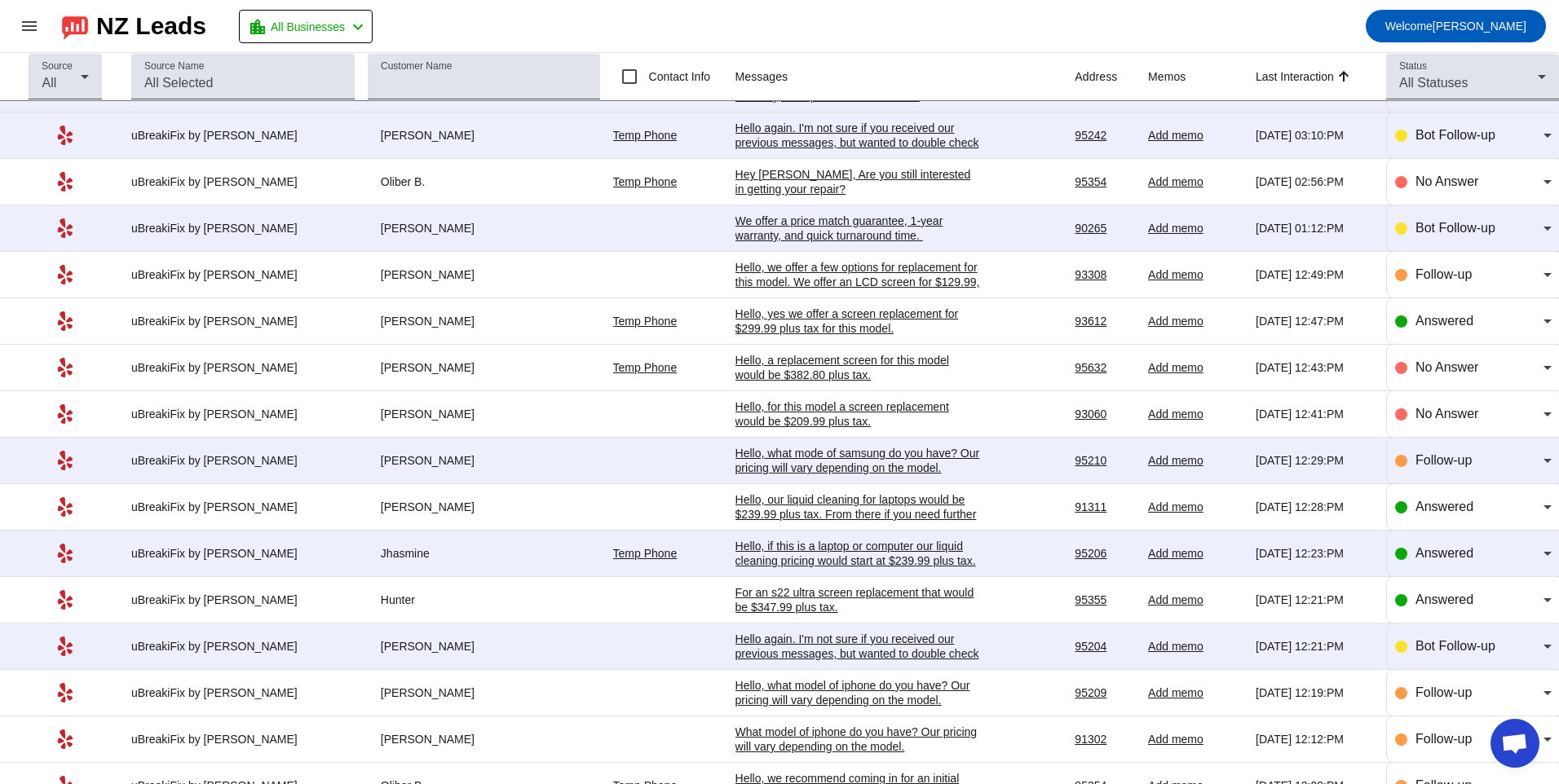
click at [860, 648] on div "Hello again. I'm not sure if you received our previous messages, but wanted to …" at bounding box center [857, 654] width 244 height 44
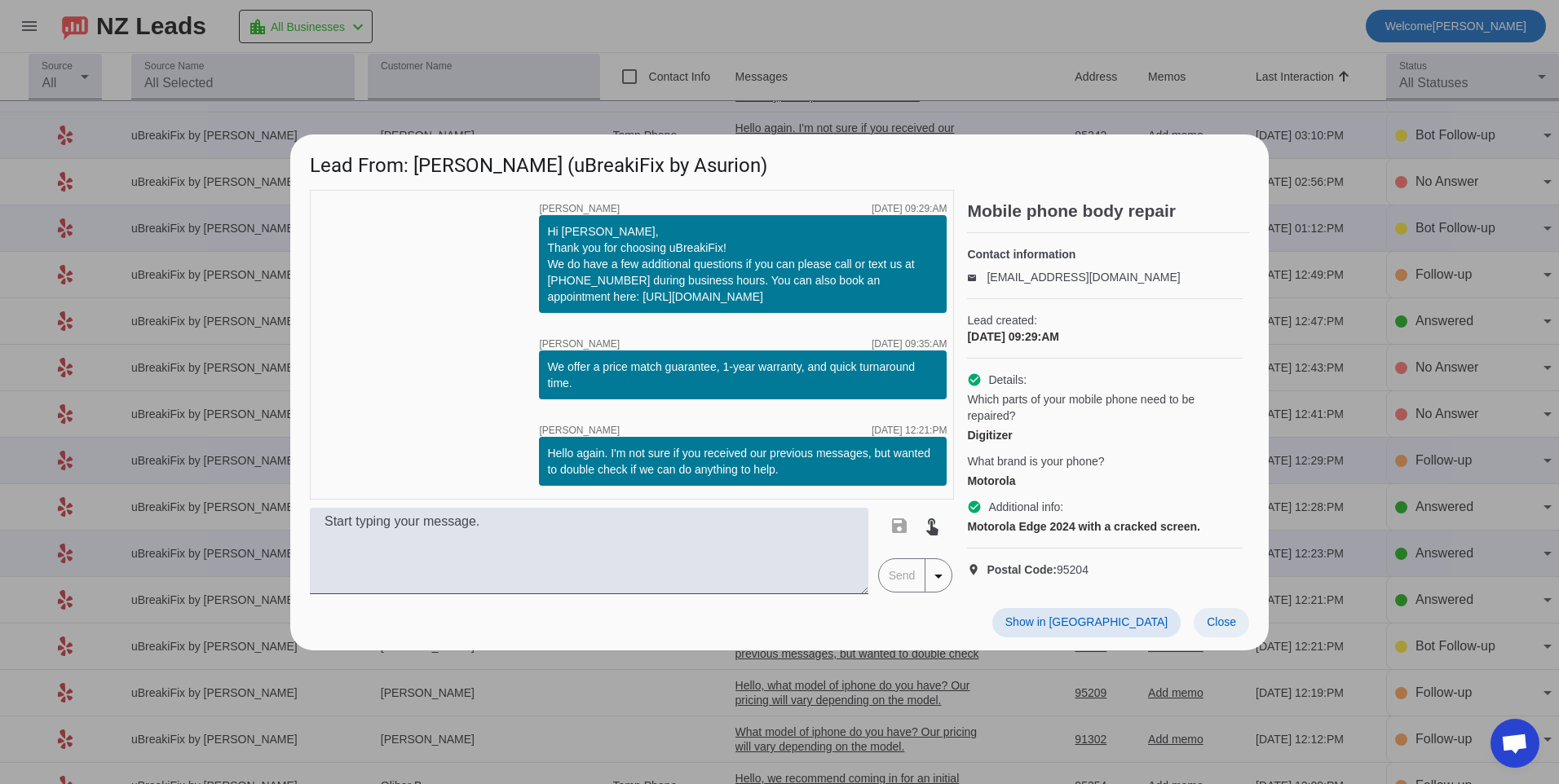
click at [1230, 628] on span "Close" at bounding box center [1221, 622] width 29 height 13
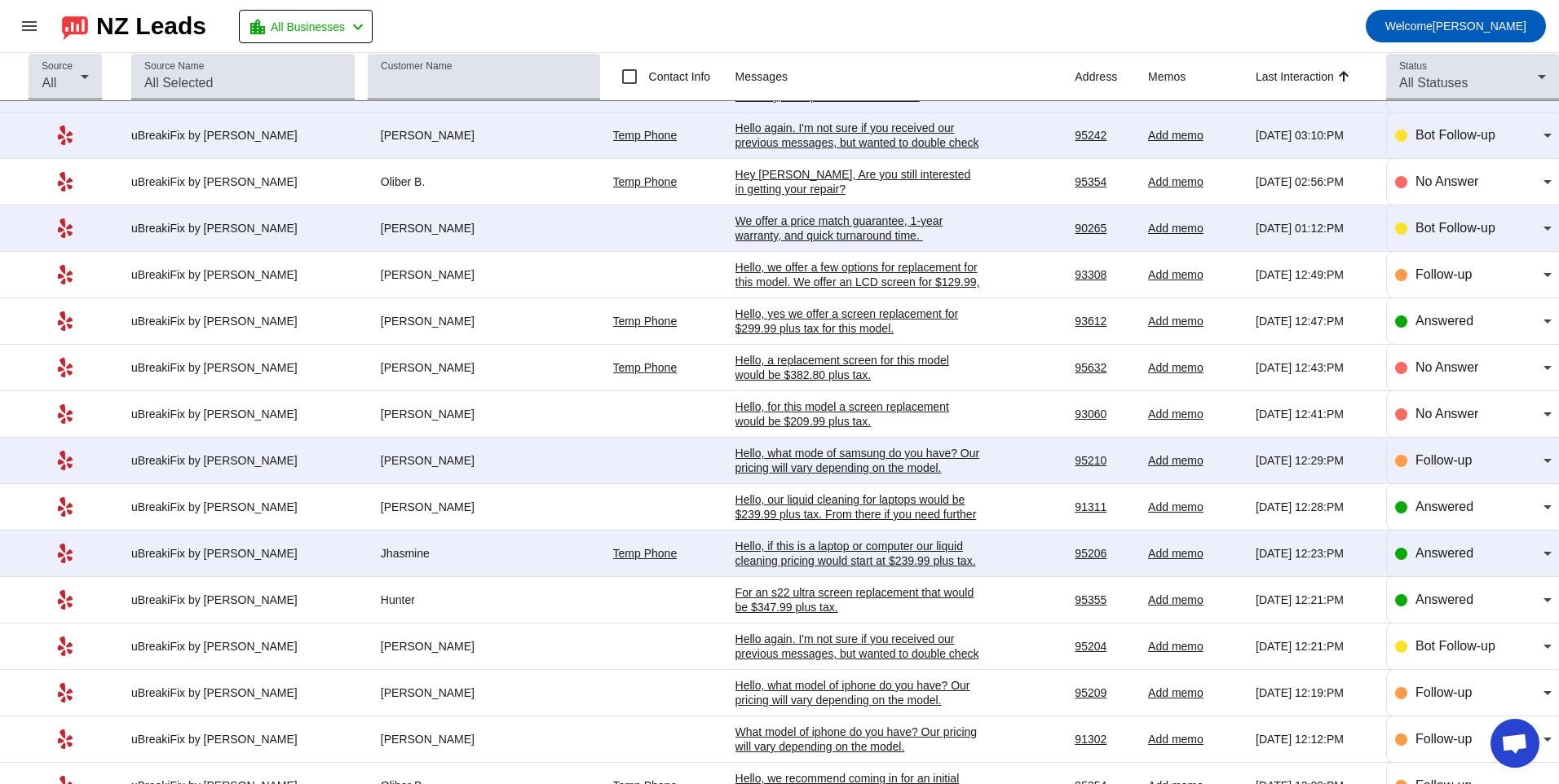
click at [792, 550] on div "Hello, if this is a laptop or computer our liquid cleaning pricing would start …" at bounding box center [857, 582] width 244 height 88
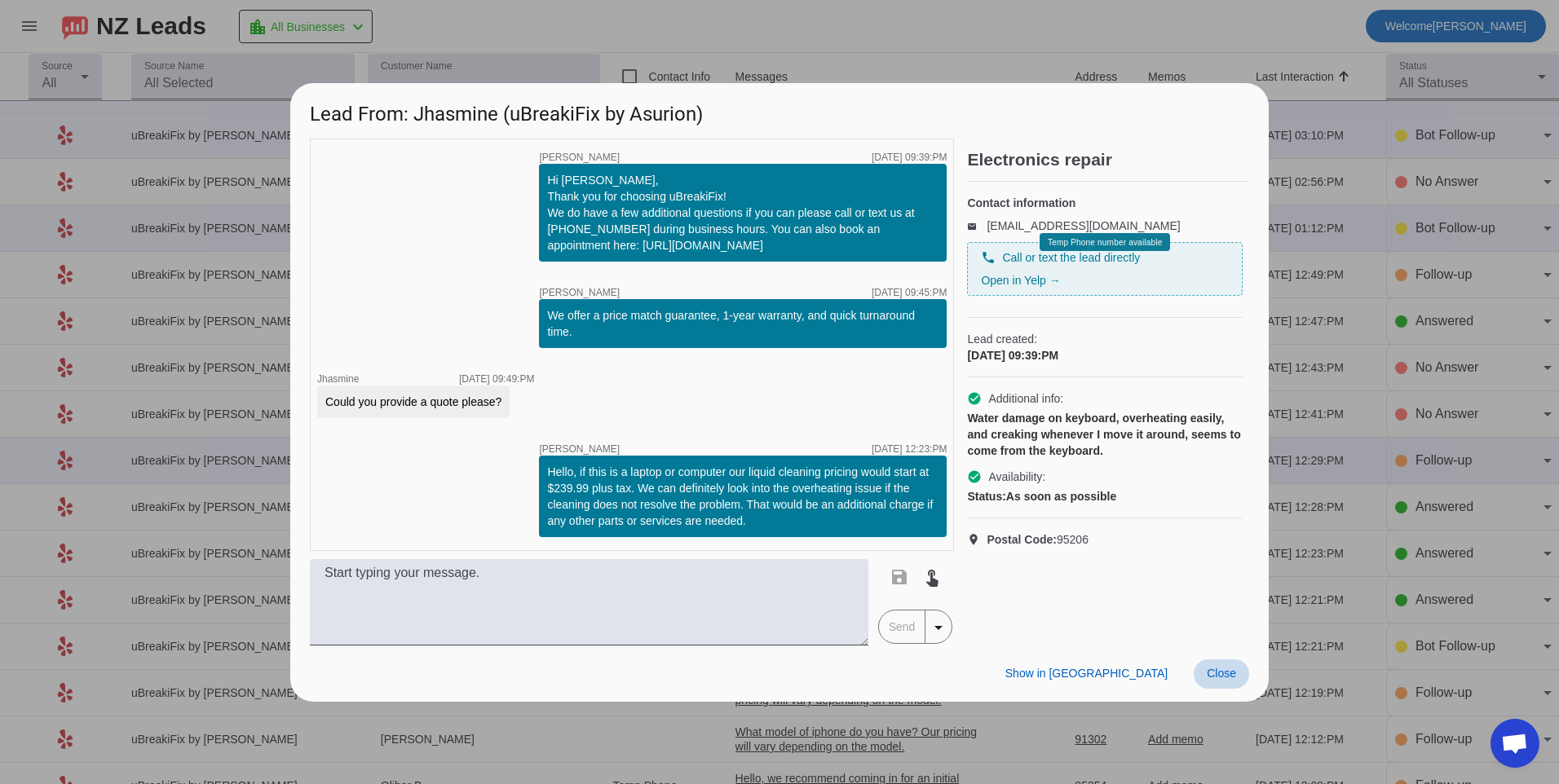
click at [1238, 671] on span at bounding box center [1221, 674] width 55 height 29
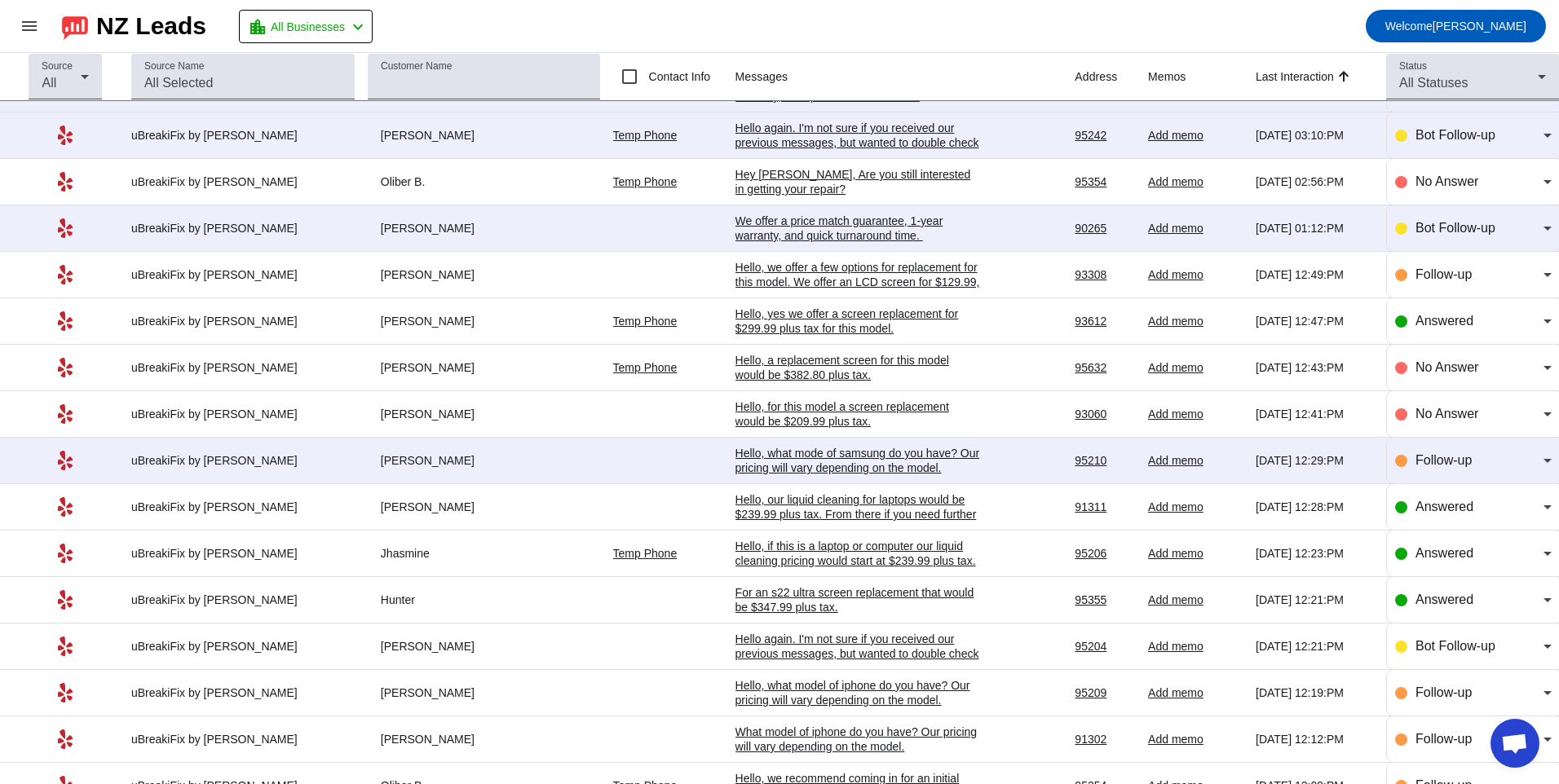
click at [882, 462] on div "Hello, what mode of samsung do you have? Our pricing will vary depending on the…" at bounding box center [857, 460] width 244 height 29
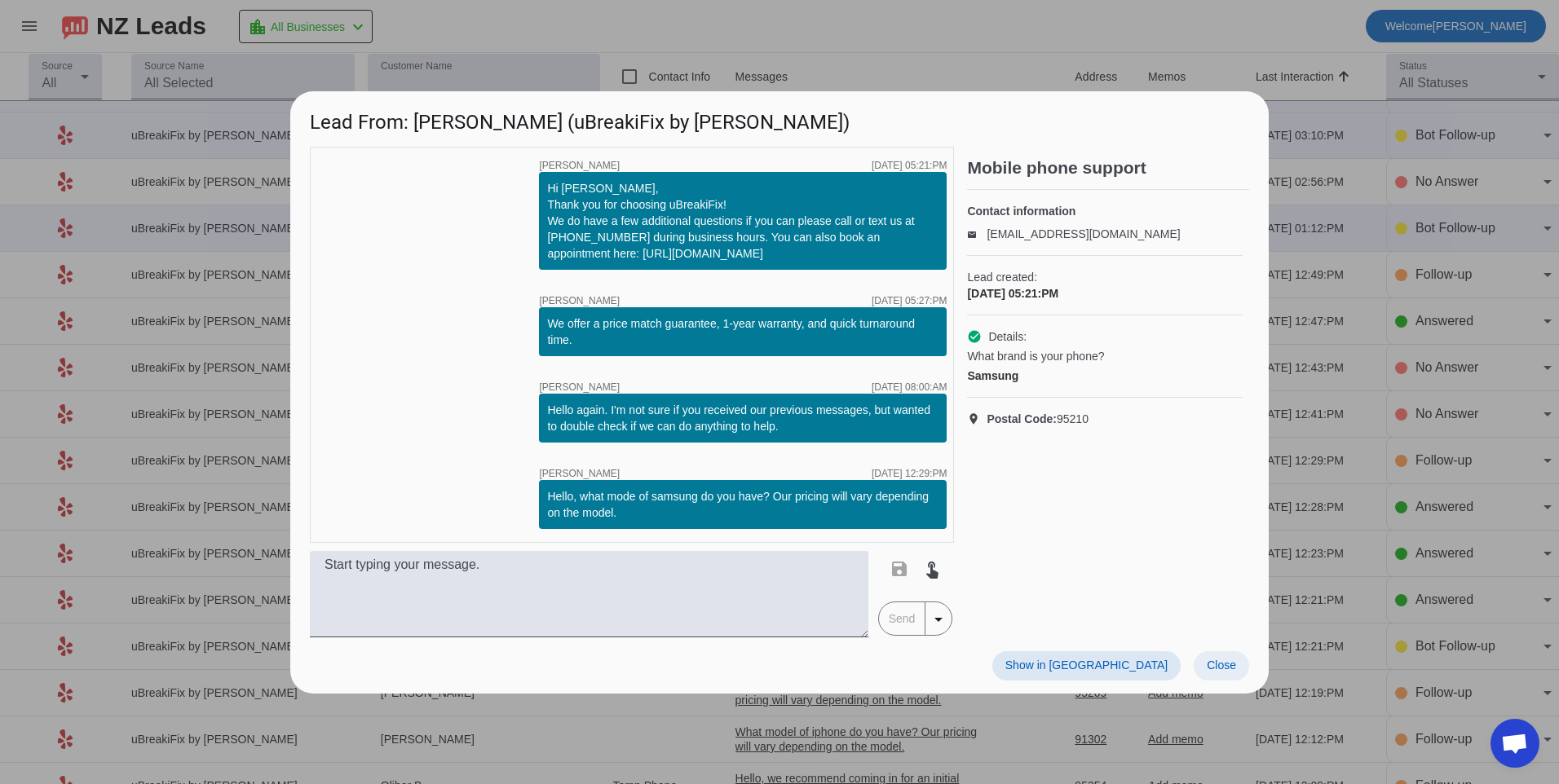
click at [1209, 662] on span "Close" at bounding box center [1221, 665] width 29 height 13
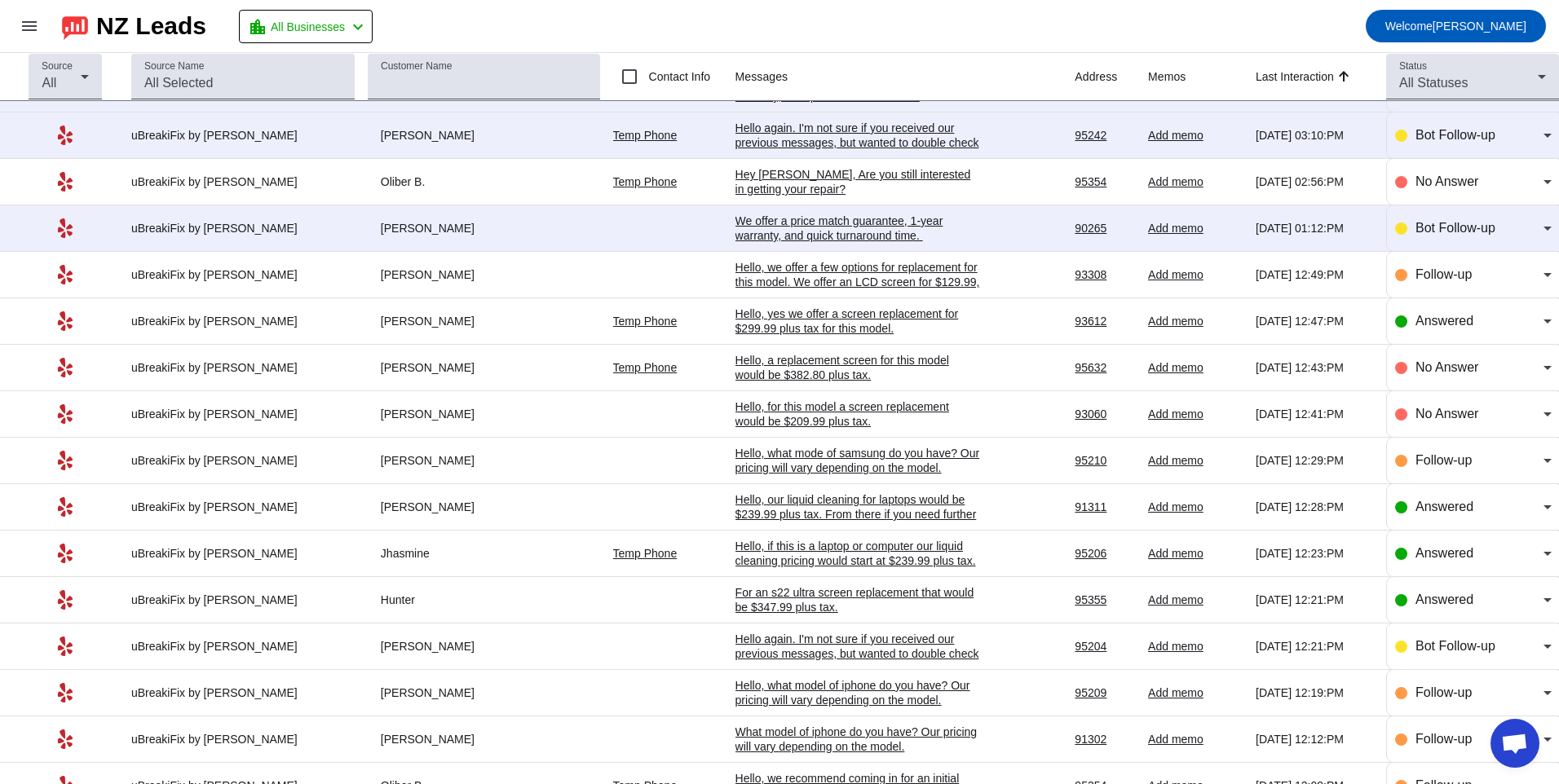
scroll to position [0, 0]
